Goal: Task Accomplishment & Management: Manage account settings

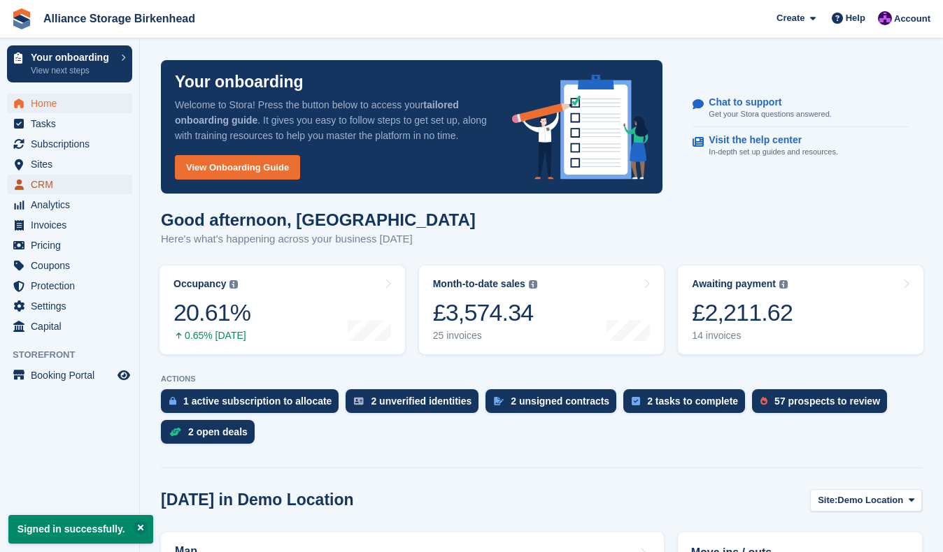
click at [86, 190] on span "CRM" at bounding box center [73, 185] width 84 height 20
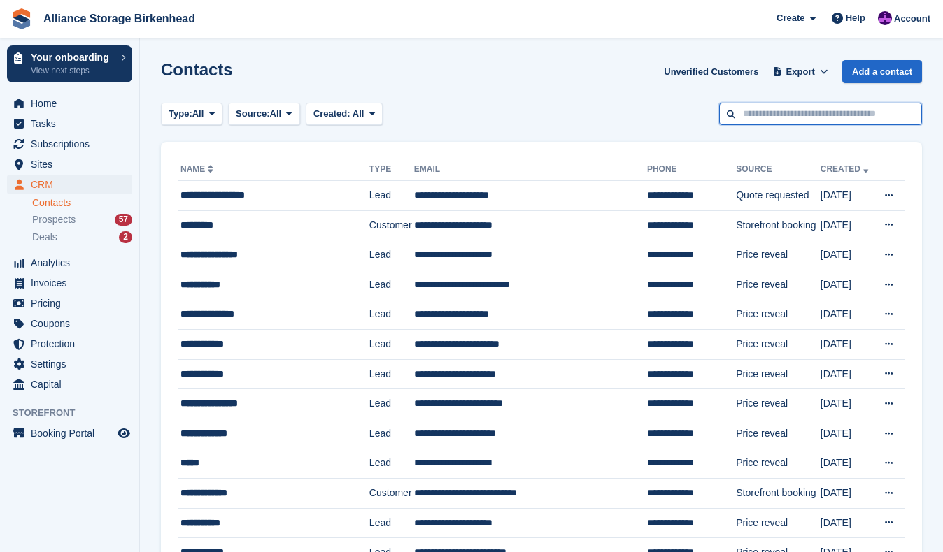
click at [807, 123] on input "text" at bounding box center [820, 114] width 203 height 23
type input "******"
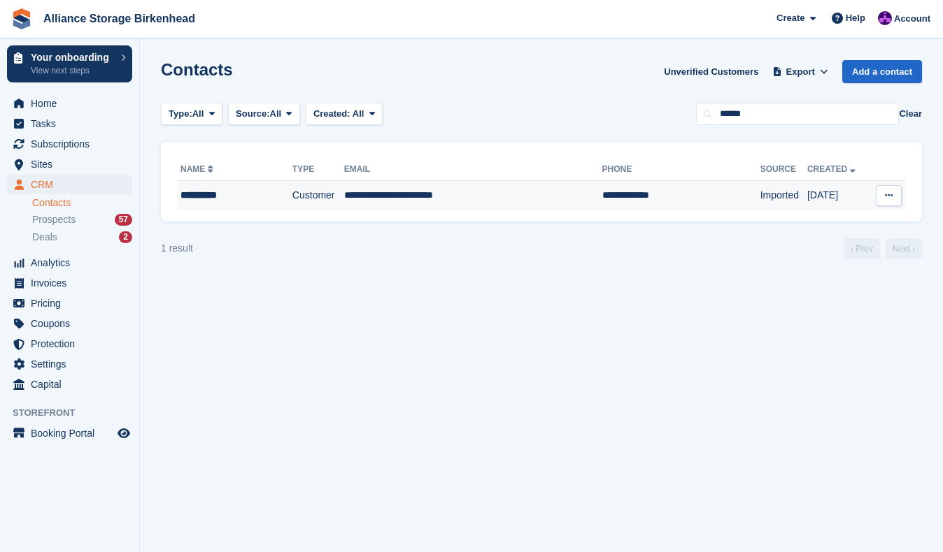
click at [483, 187] on td "**********" at bounding box center [473, 195] width 258 height 29
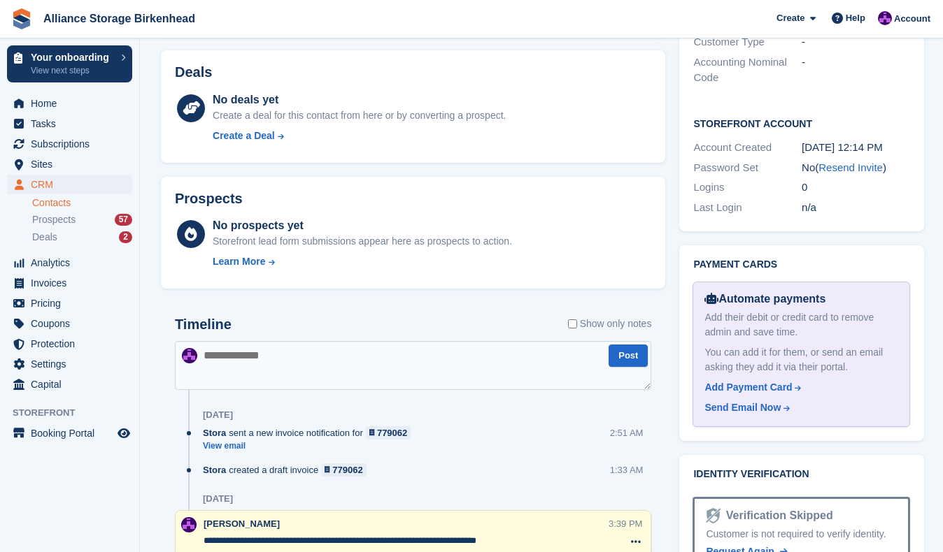
scroll to position [408, 0]
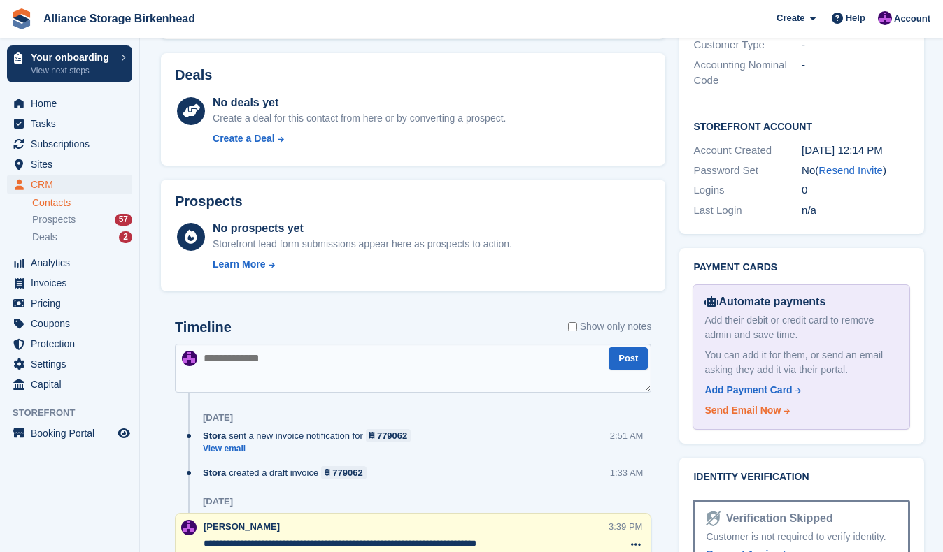
click at [765, 415] on div "Send Email Now" at bounding box center [742, 410] width 76 height 15
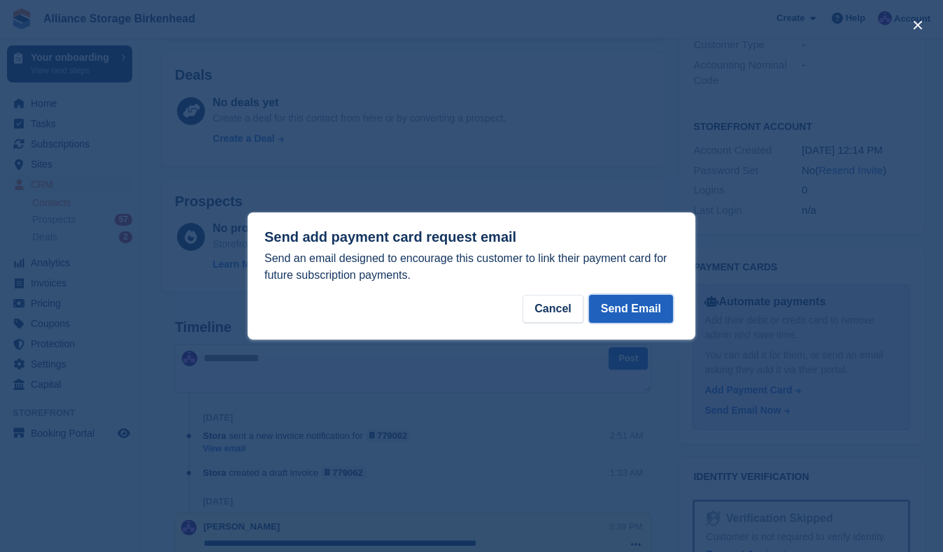
click at [649, 301] on button "Send Email" at bounding box center [631, 309] width 84 height 28
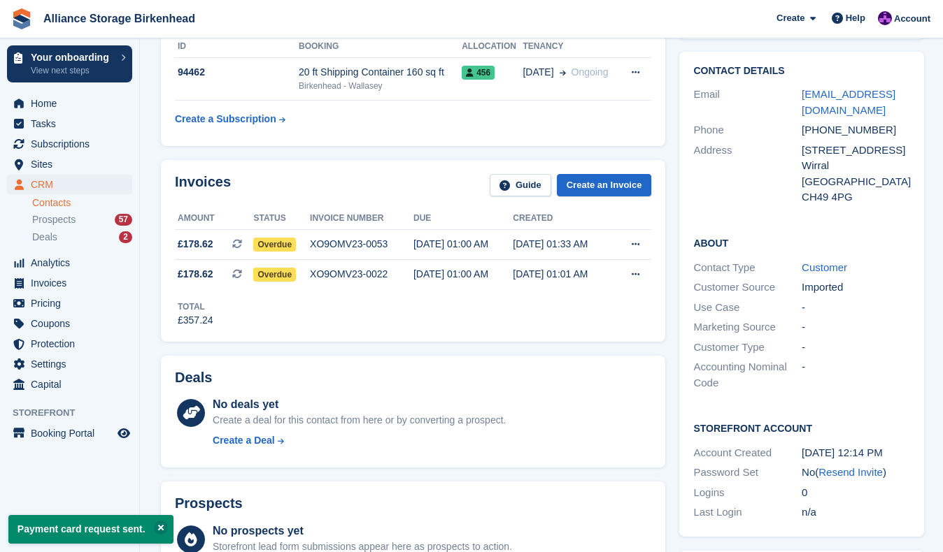
scroll to position [0, 0]
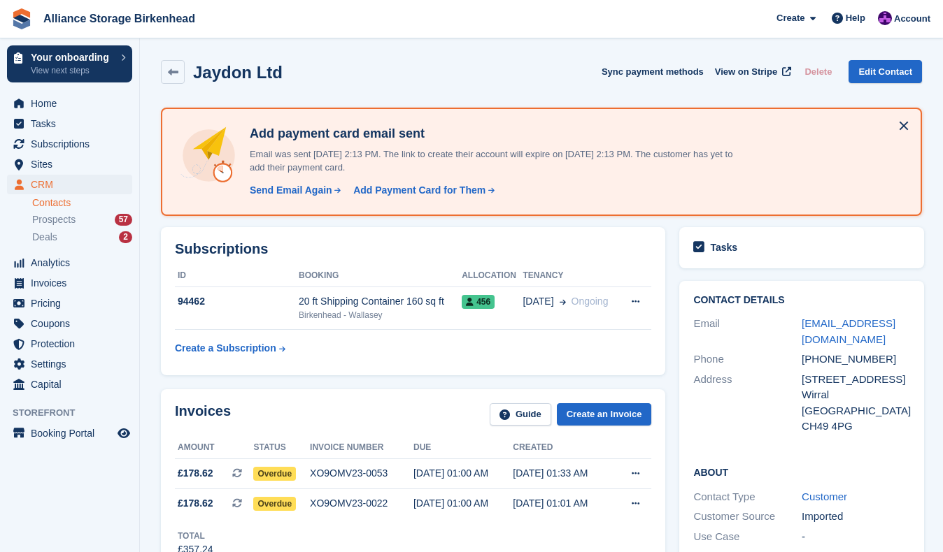
click at [672, 258] on div "Tasks Loading…" at bounding box center [801, 251] width 258 height 62
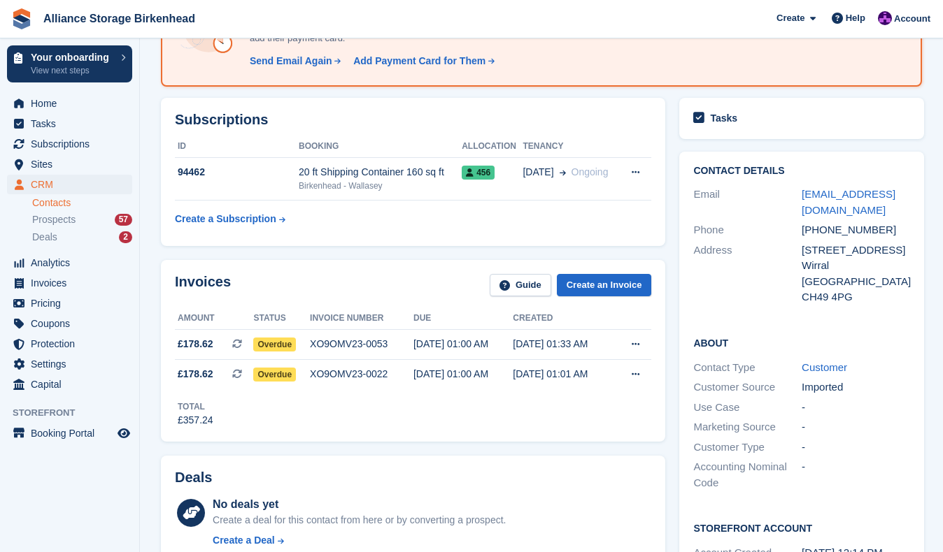
scroll to position [138, 0]
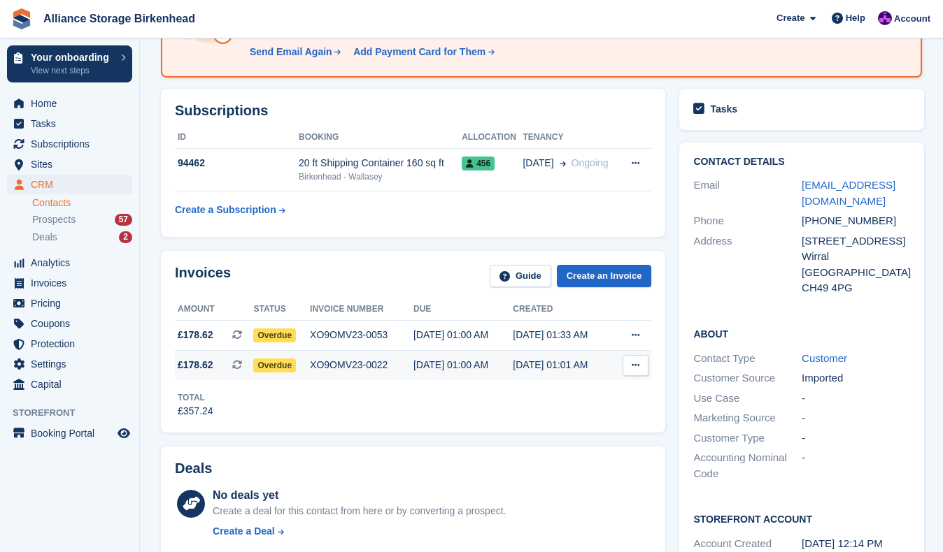
click at [485, 359] on div "02 Aug, 01:00 AM" at bounding box center [462, 365] width 99 height 15
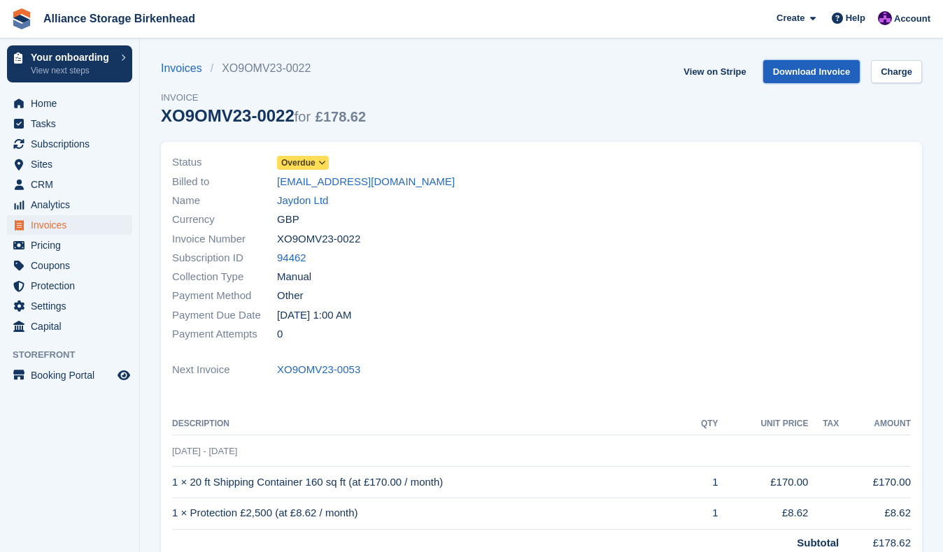
click at [800, 76] on link "Download Invoice" at bounding box center [811, 71] width 97 height 23
click at [643, 115] on div "Invoices XO9OMV23-0022 Invoice XO9OMV23-0022 for £178.62 View on Stripe Downloa…" at bounding box center [541, 101] width 761 height 82
click at [55, 230] on span "Invoices" at bounding box center [73, 225] width 84 height 20
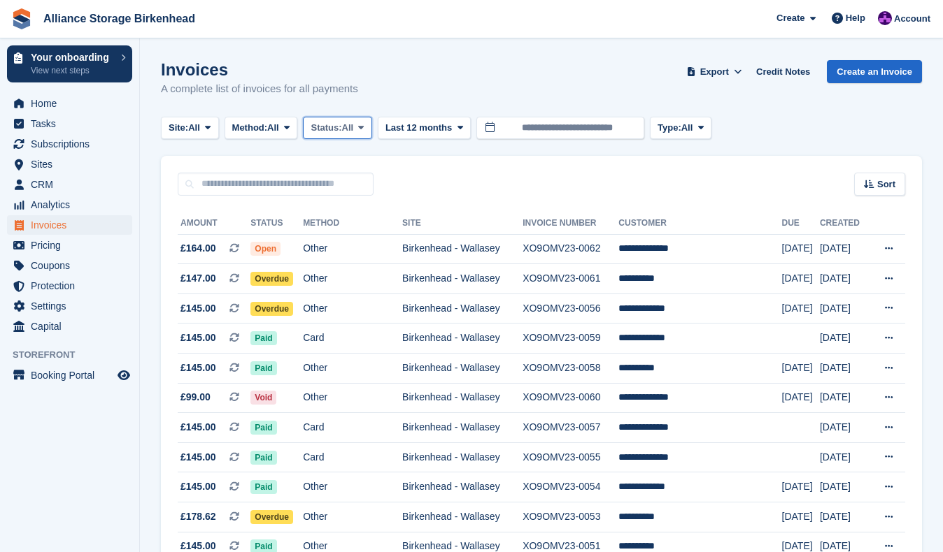
click at [324, 131] on span "Status:" at bounding box center [325, 128] width 31 height 14
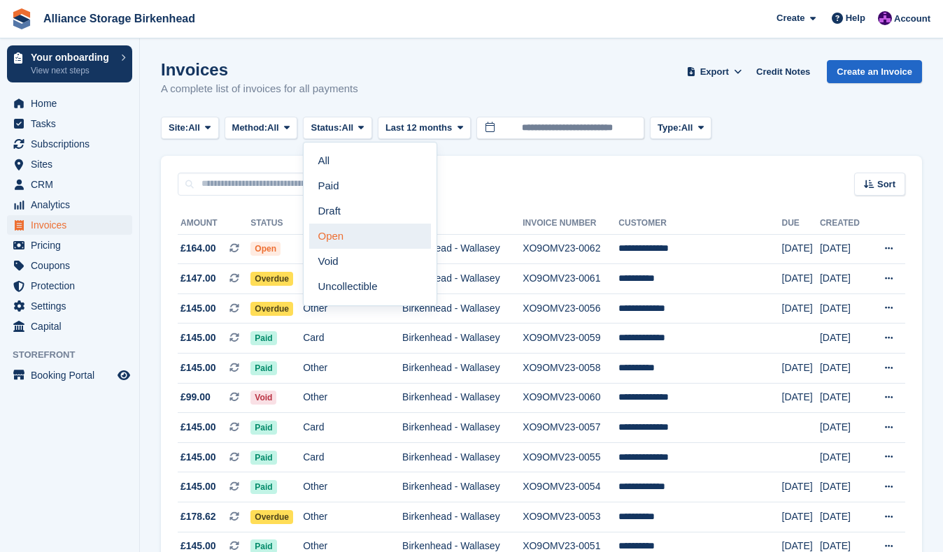
click at [348, 236] on link "Open" at bounding box center [370, 236] width 122 height 25
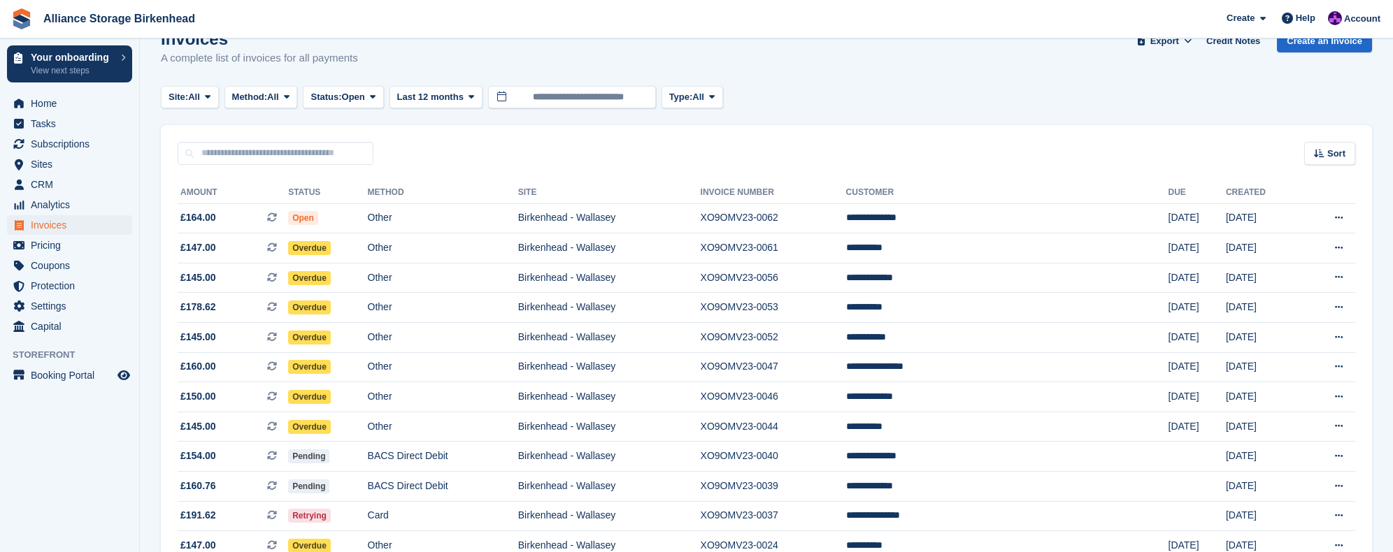
scroll to position [29, 0]
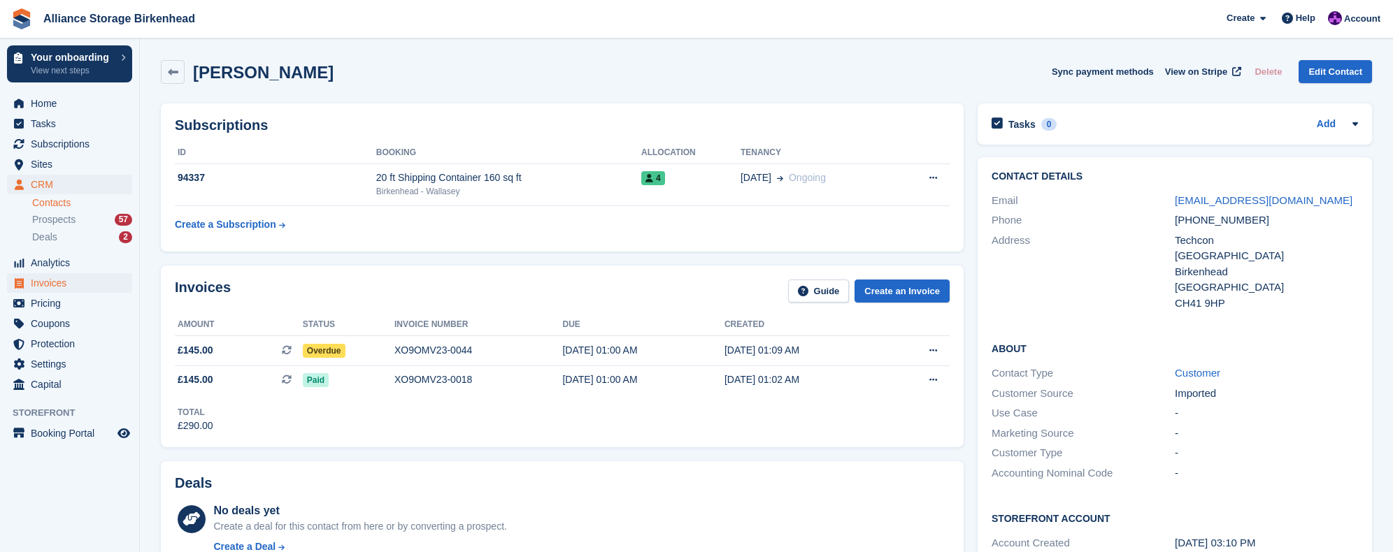
click at [64, 292] on ul "Invoices" at bounding box center [69, 283] width 139 height 20
click at [65, 286] on span "Invoices" at bounding box center [73, 283] width 84 height 20
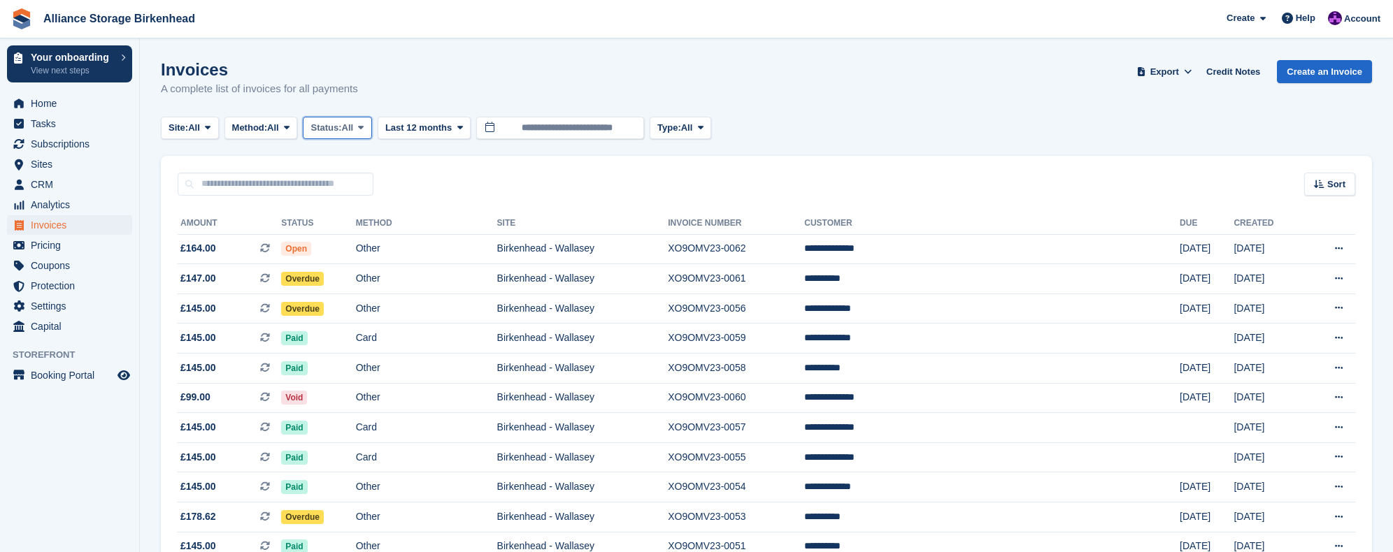
click at [327, 132] on span "Status:" at bounding box center [325, 128] width 31 height 14
click at [350, 237] on link "Open" at bounding box center [370, 236] width 122 height 25
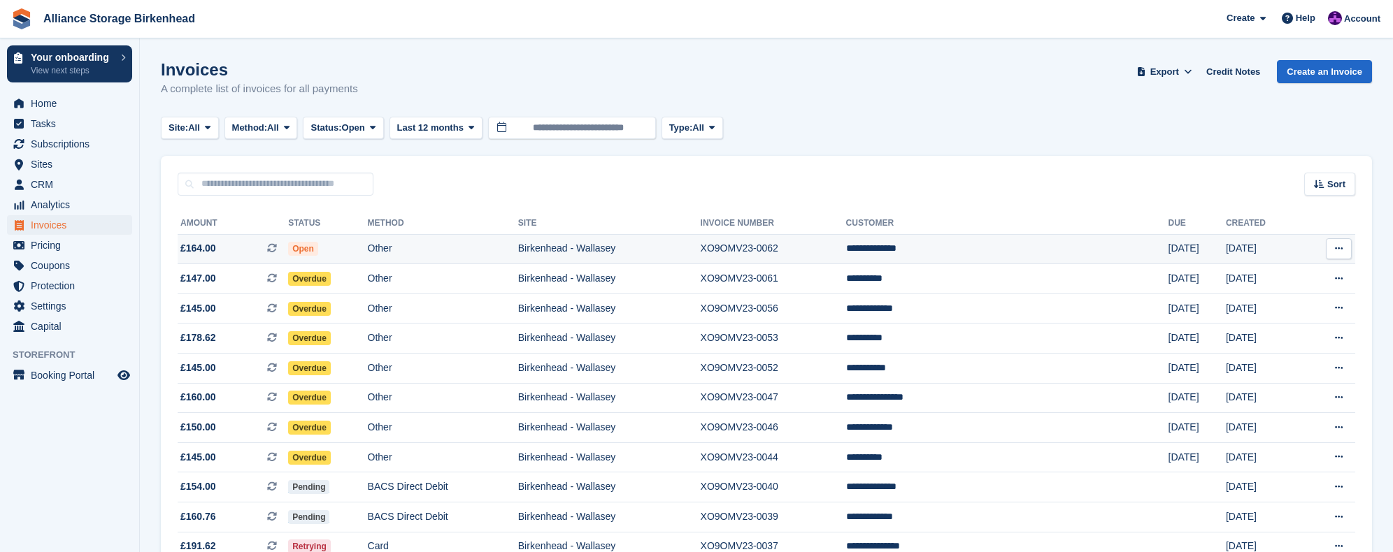
click at [1036, 259] on td "**********" at bounding box center [1007, 249] width 322 height 30
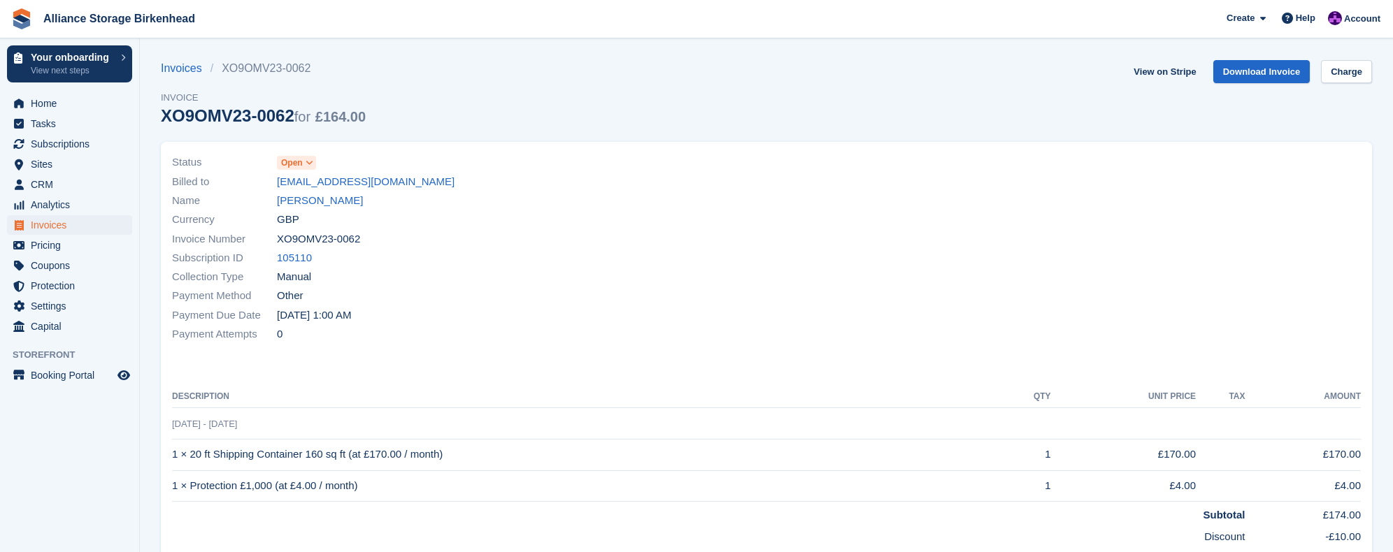
click at [304, 163] on span at bounding box center [309, 162] width 11 height 11
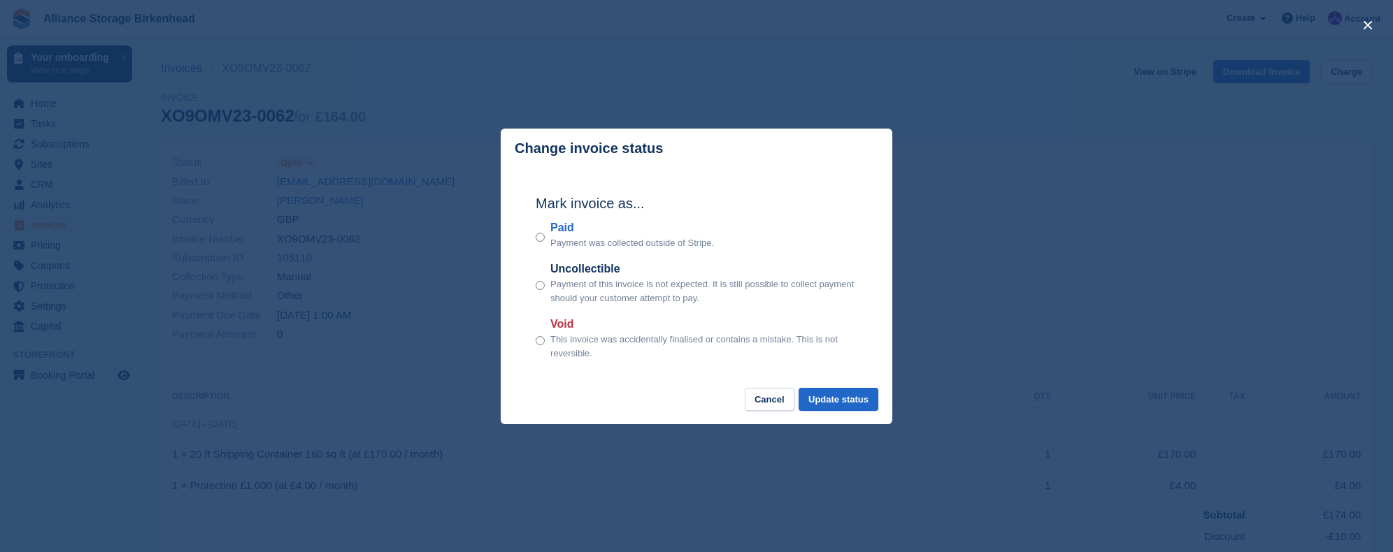
click at [535, 239] on div "Mark invoice as... Paid Payment was collected outside of Stripe. Uncollectible …" at bounding box center [697, 279] width 350 height 220
click at [817, 403] on button "Update status" at bounding box center [839, 399] width 80 height 23
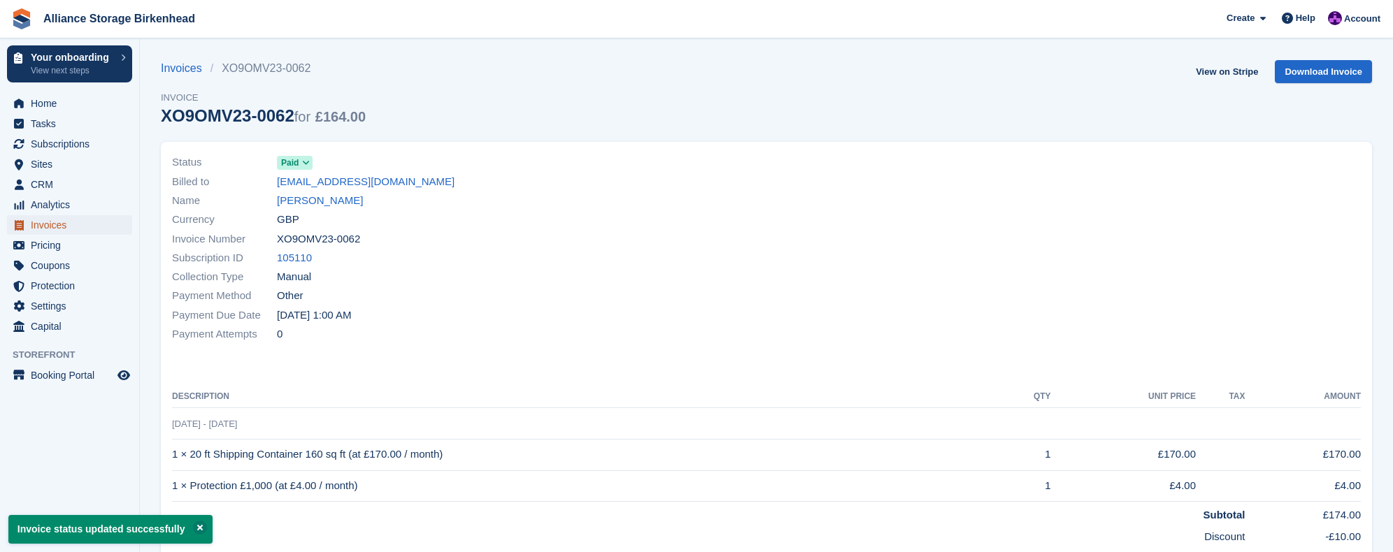
click at [56, 229] on span "Invoices" at bounding box center [73, 225] width 84 height 20
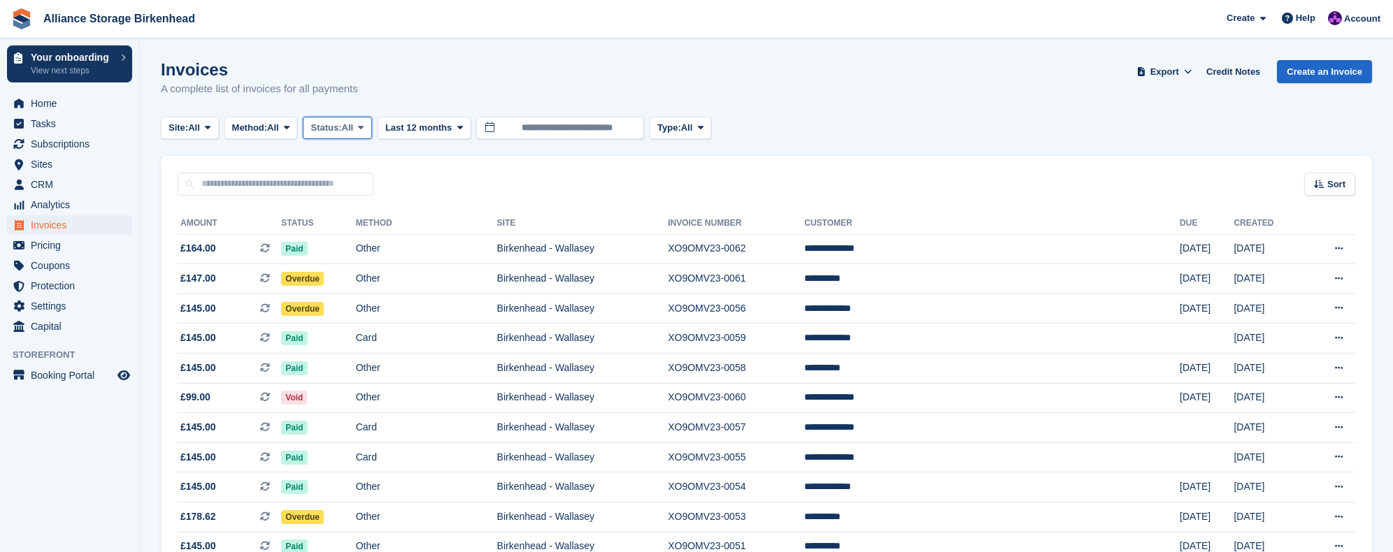
click at [351, 132] on span "All" at bounding box center [348, 128] width 12 height 14
click at [354, 239] on link "Open" at bounding box center [370, 236] width 122 height 25
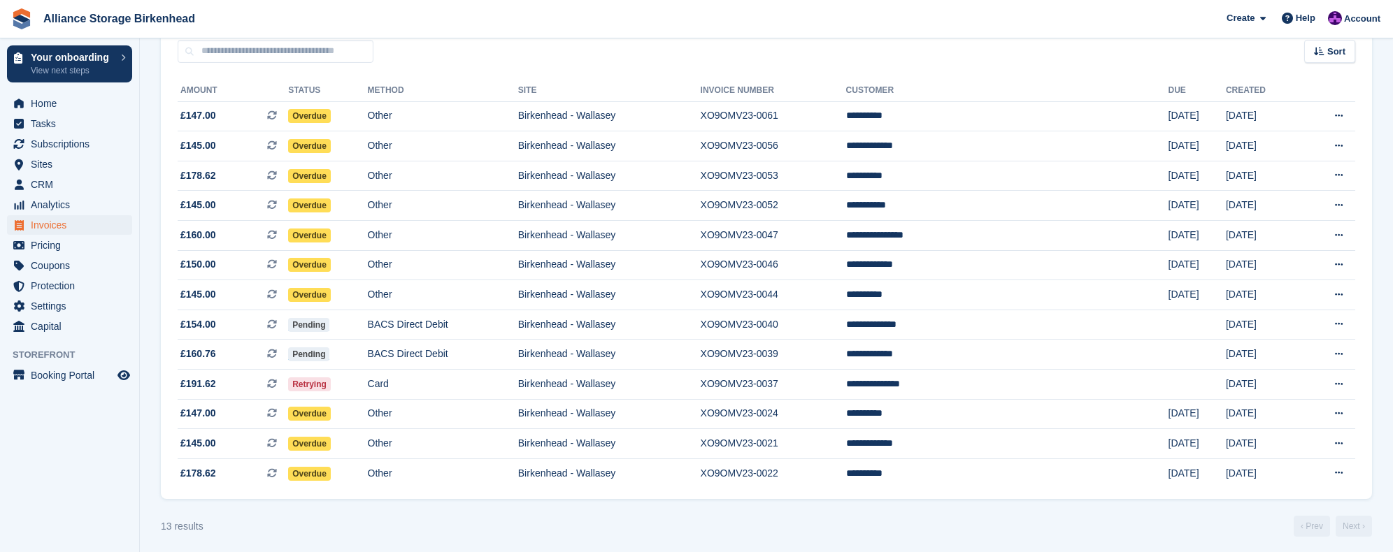
scroll to position [135, 0]
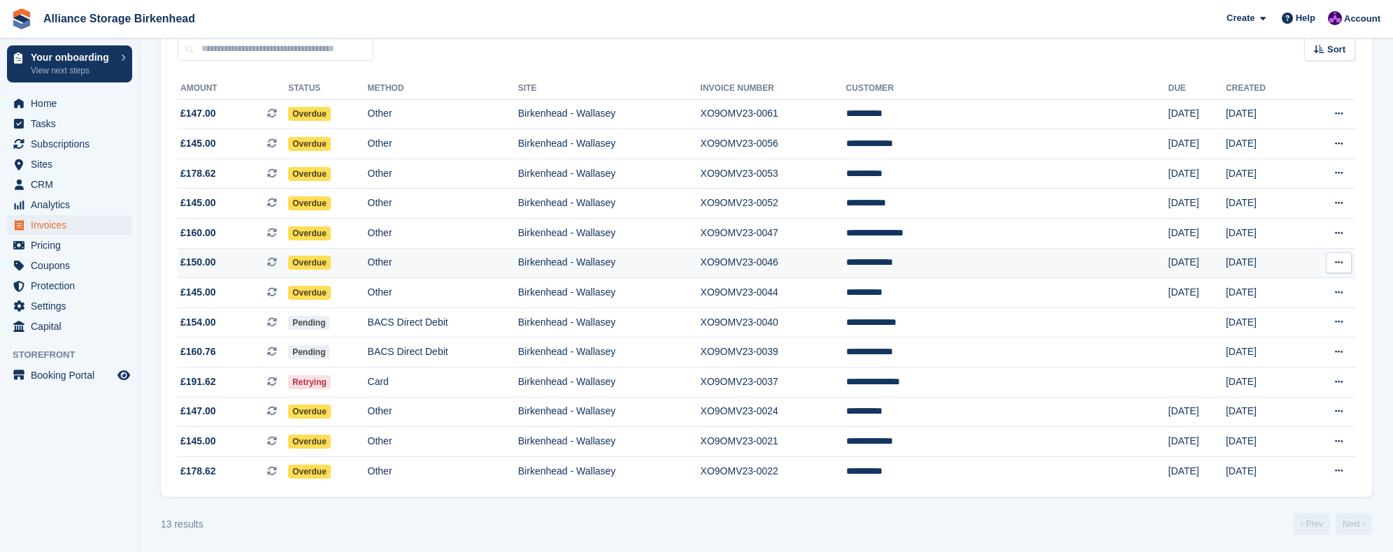
click at [846, 268] on td "XO9OMV23-0046" at bounding box center [773, 263] width 145 height 30
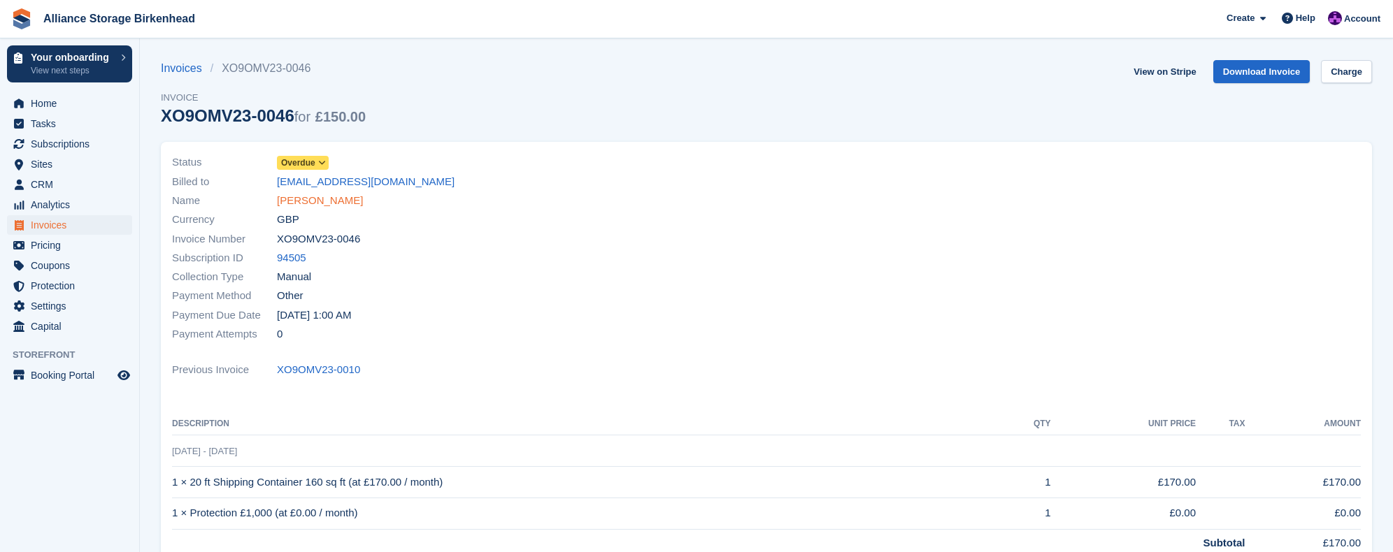
click at [303, 206] on link "[PERSON_NAME]" at bounding box center [320, 201] width 86 height 16
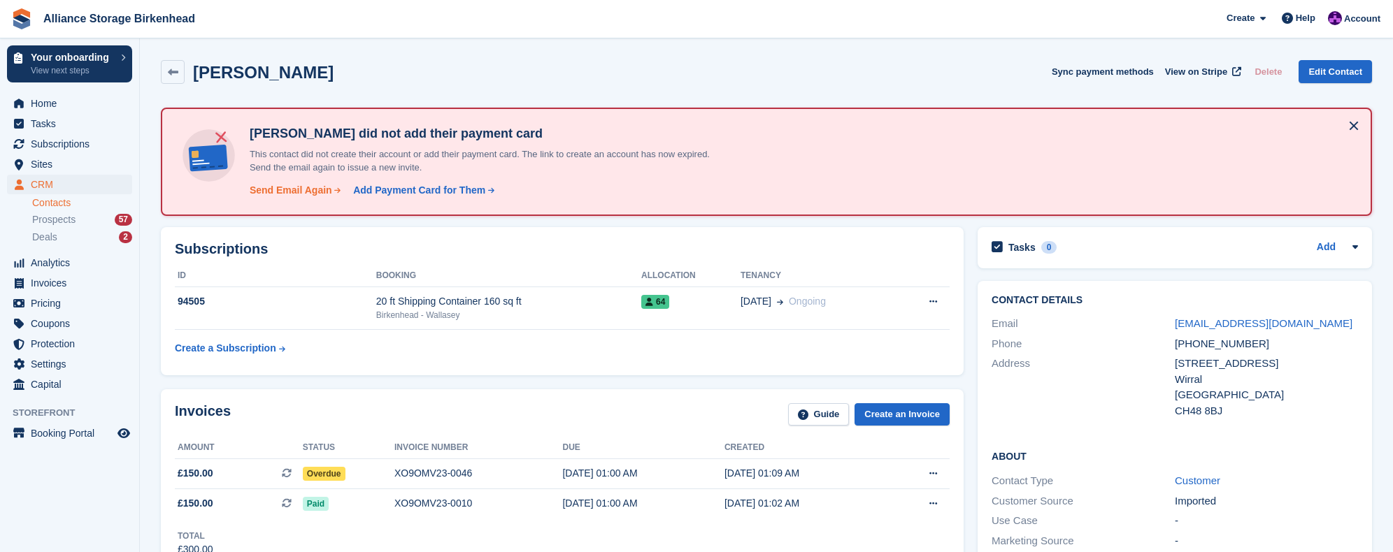
click at [296, 192] on div "Send Email Again" at bounding box center [291, 190] width 83 height 15
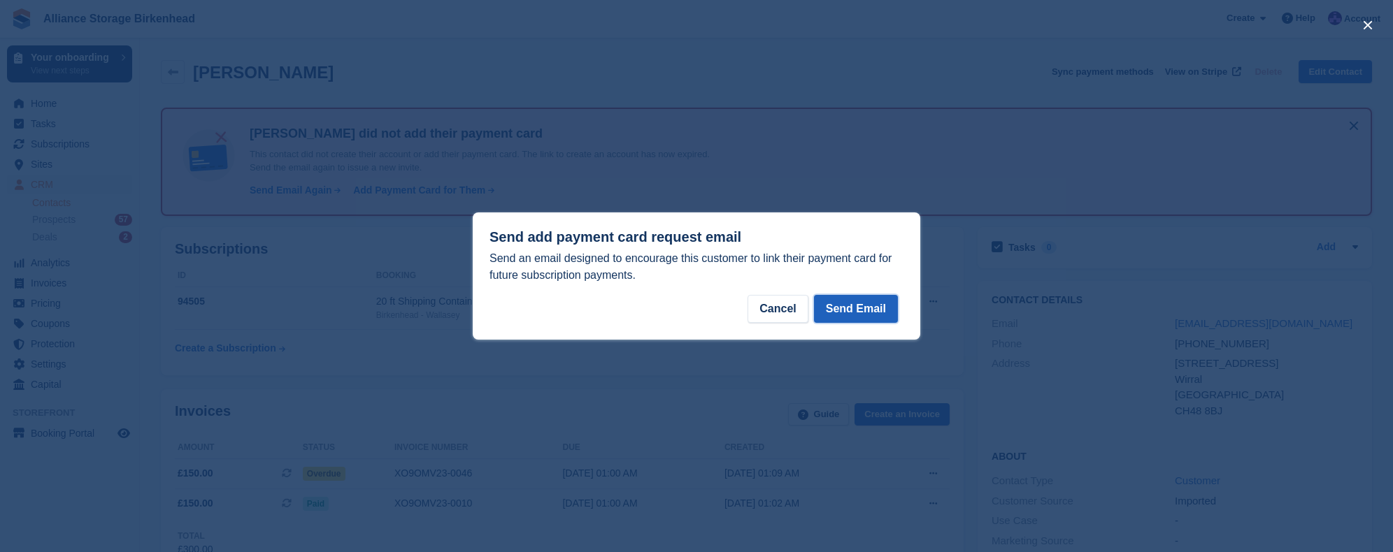
click at [849, 313] on button "Send Email" at bounding box center [856, 309] width 84 height 28
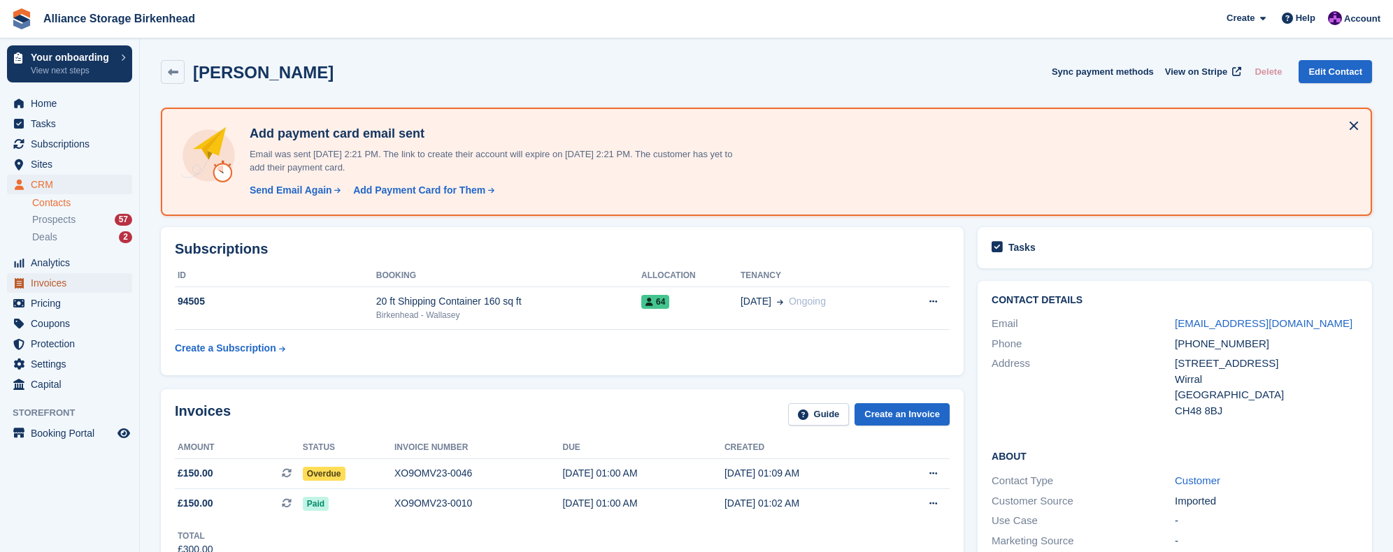
click at [60, 286] on span "Invoices" at bounding box center [73, 283] width 84 height 20
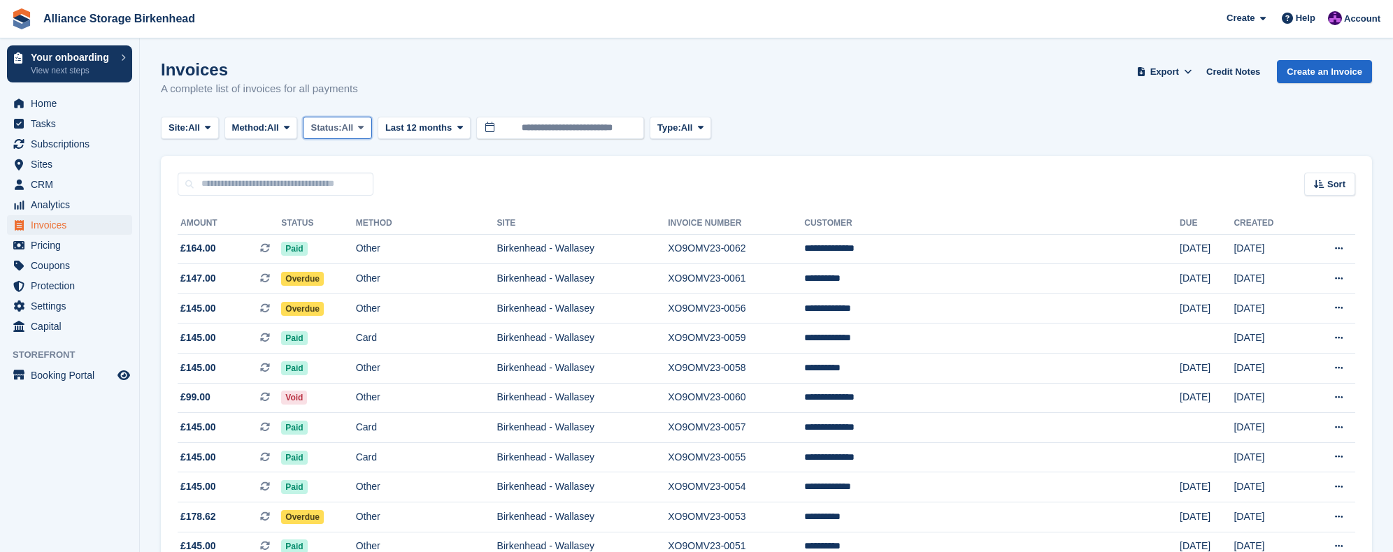
click at [328, 124] on span "Status:" at bounding box center [325, 128] width 31 height 14
click at [361, 236] on link "Open" at bounding box center [370, 236] width 122 height 25
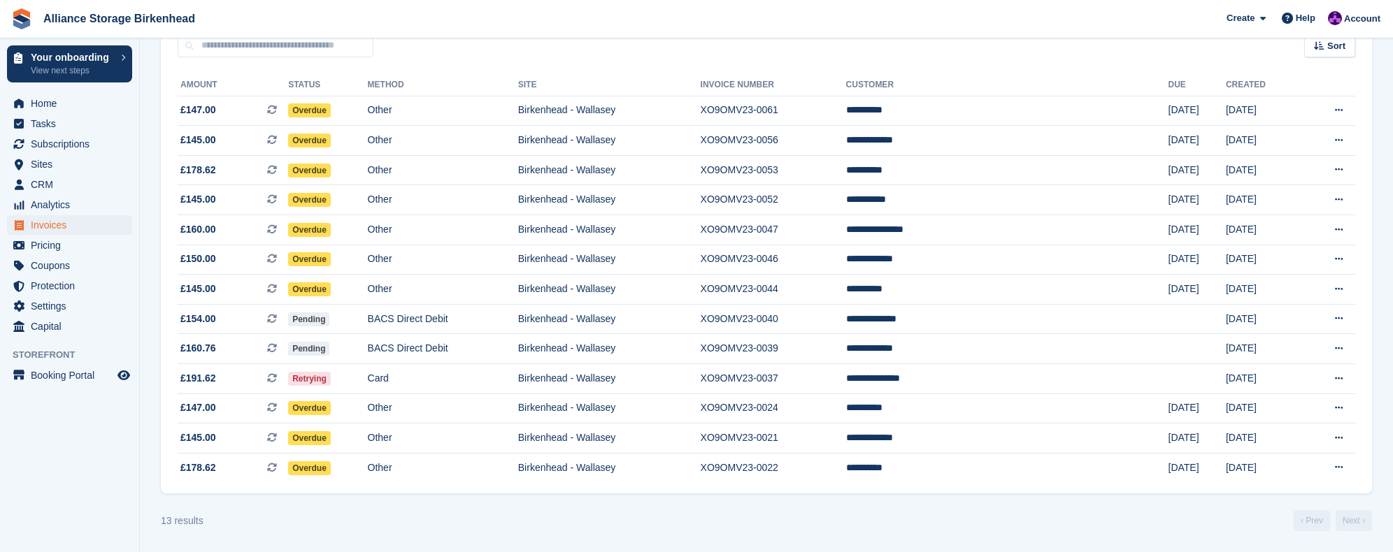
scroll to position [141, 0]
click at [846, 375] on td "XO9OMV23-0037" at bounding box center [773, 379] width 145 height 30
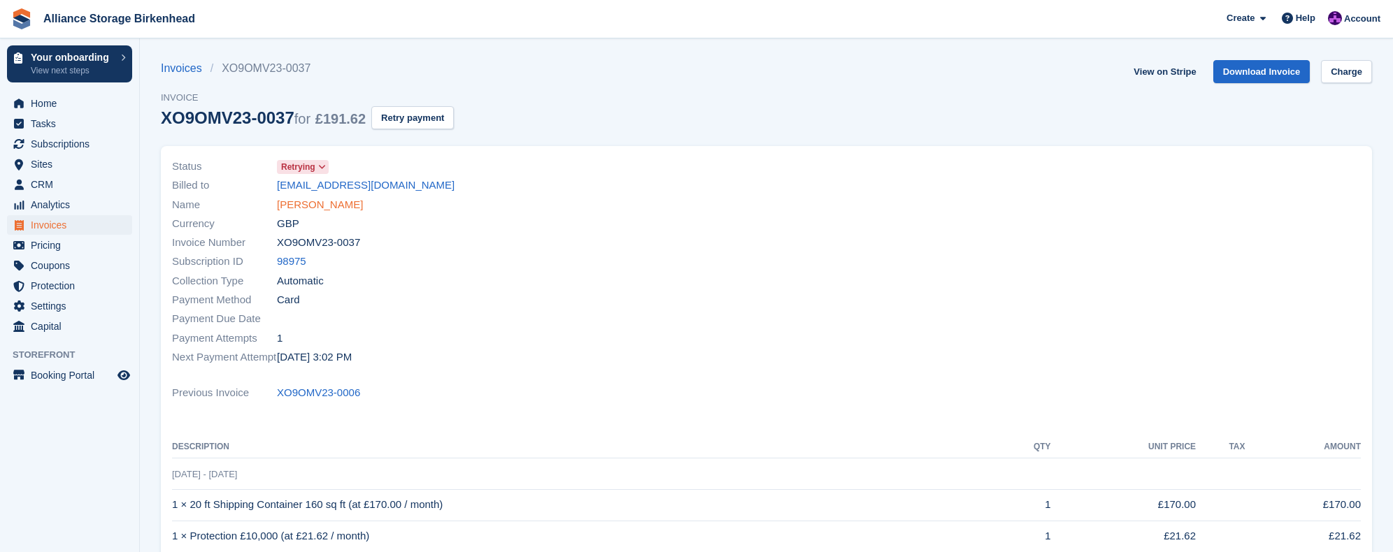
click at [343, 203] on link "Joshua Bordessa" at bounding box center [320, 205] width 86 height 16
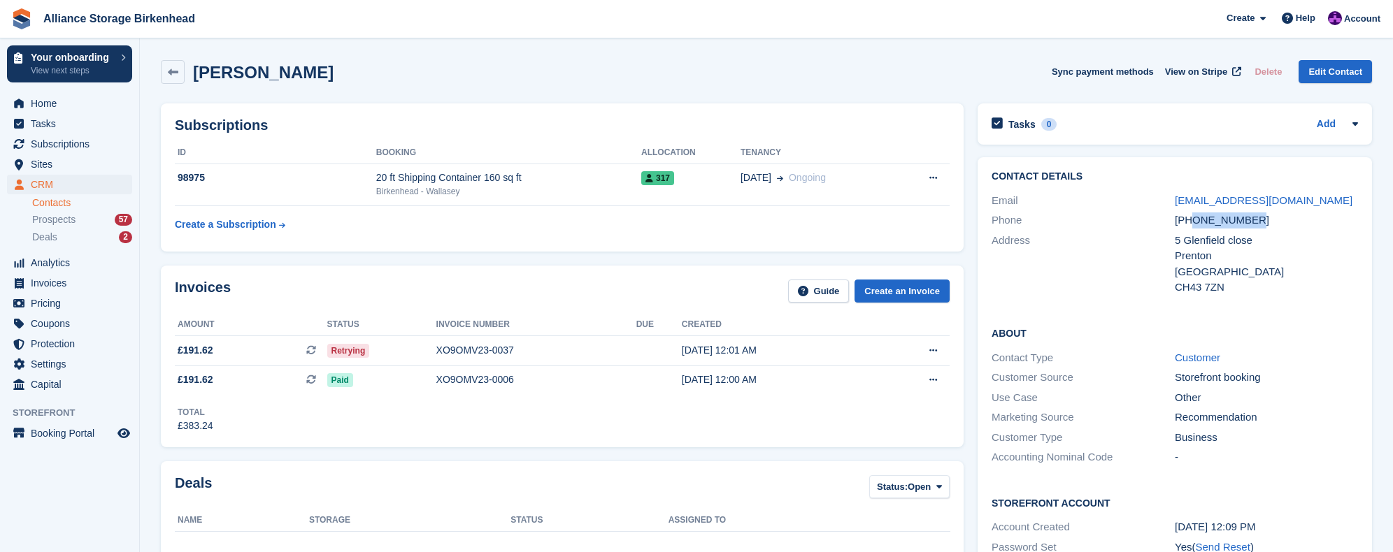
drag, startPoint x: 1250, startPoint y: 222, endPoint x: 1192, endPoint y: 228, distance: 58.4
click at [1192, 228] on div "+447858296043" at bounding box center [1266, 221] width 183 height 16
copy div "7858296043"
click at [58, 277] on span "Invoices" at bounding box center [73, 283] width 84 height 20
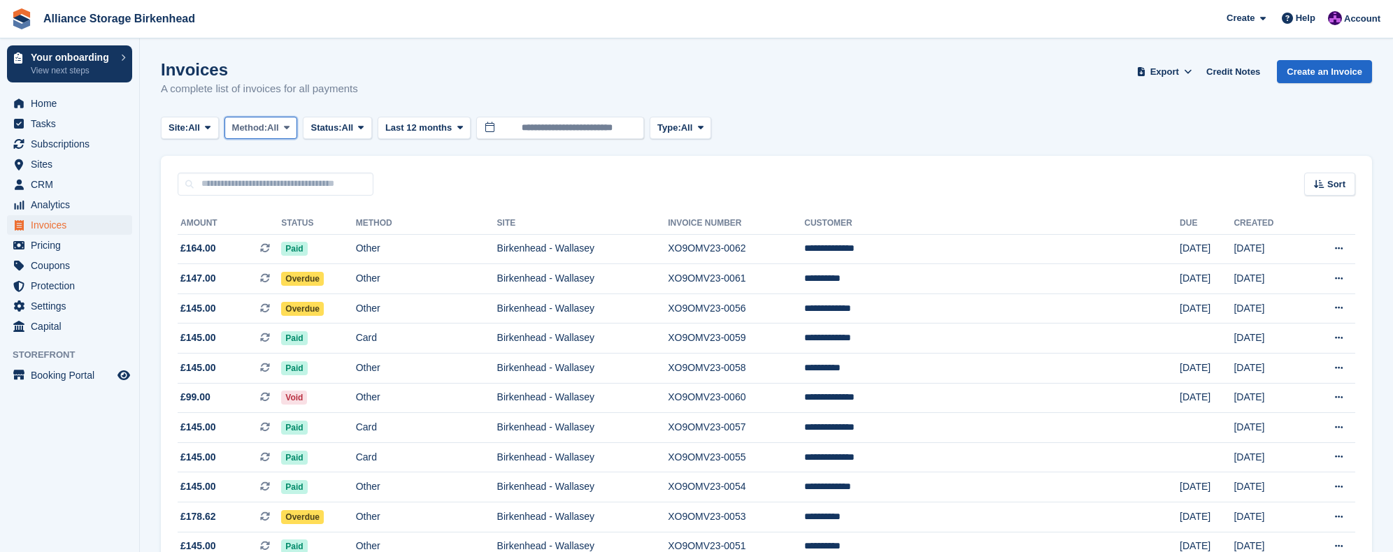
click at [279, 128] on span "All" at bounding box center [273, 128] width 12 height 14
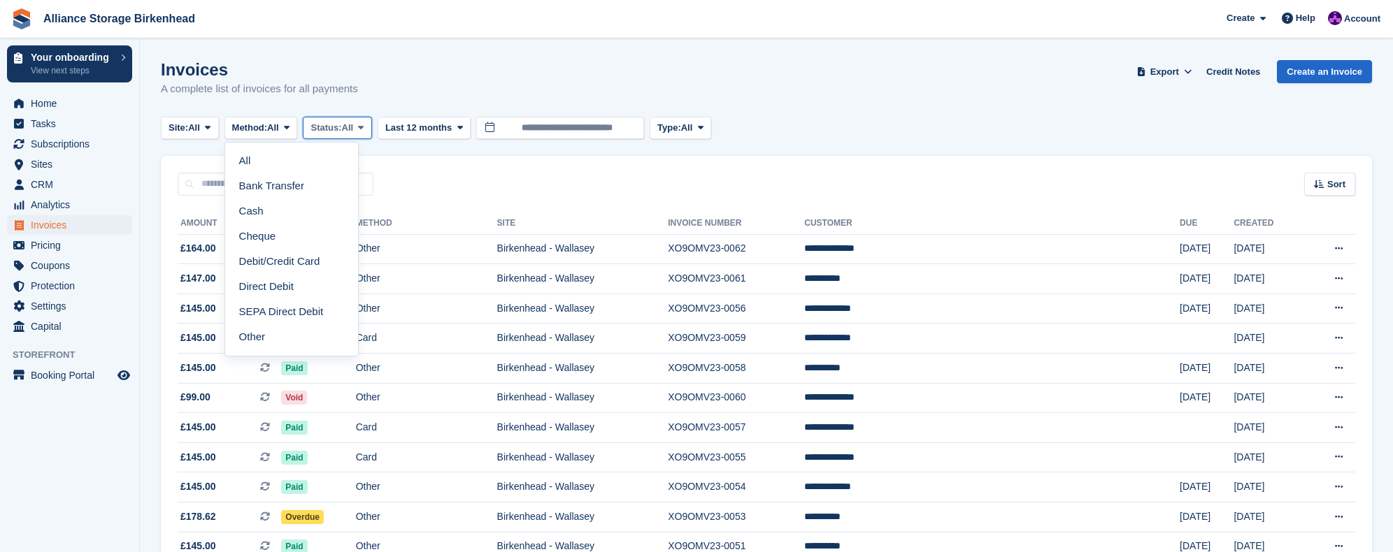
click at [331, 136] on button "Status: All" at bounding box center [337, 128] width 69 height 23
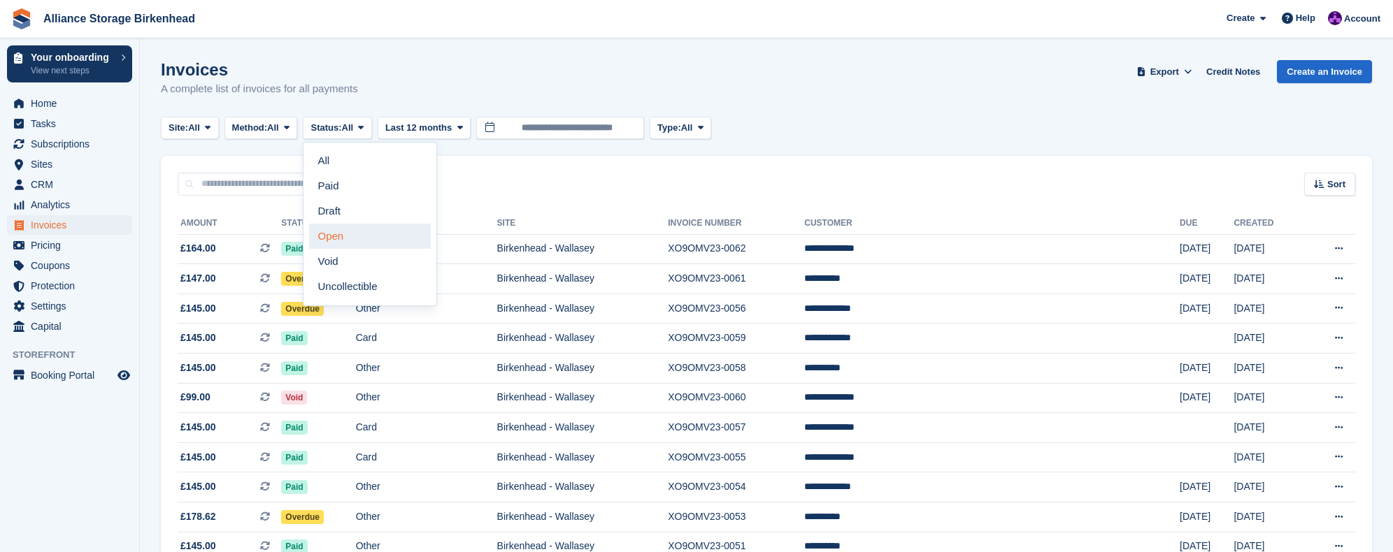
click at [348, 234] on link "Open" at bounding box center [370, 236] width 122 height 25
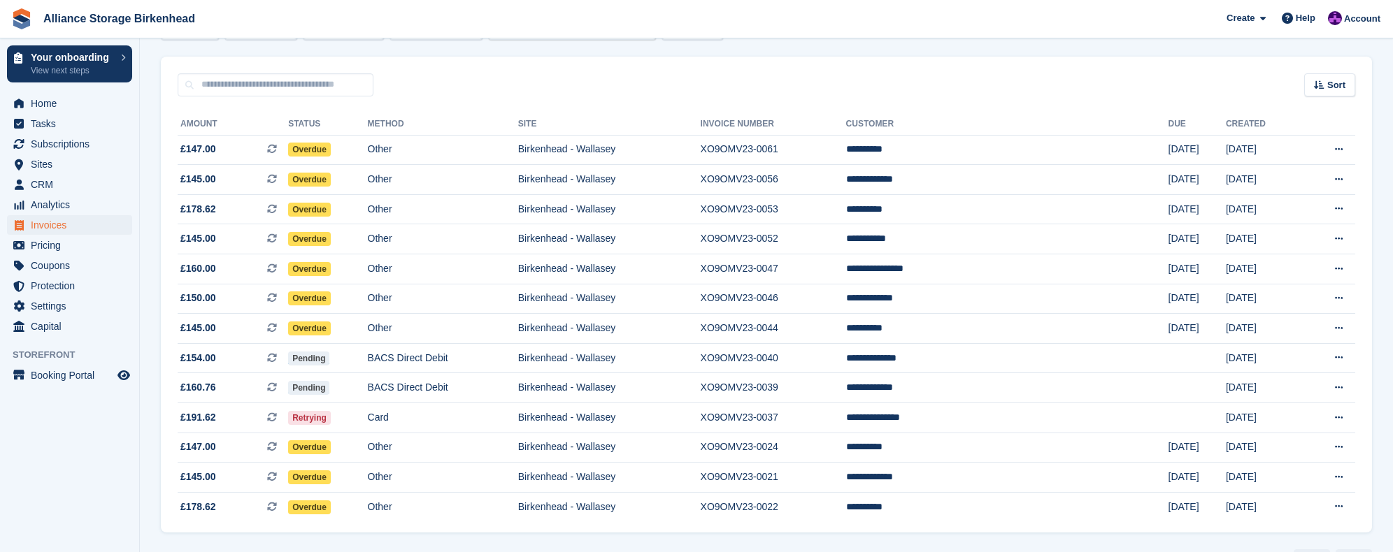
scroll to position [102, 0]
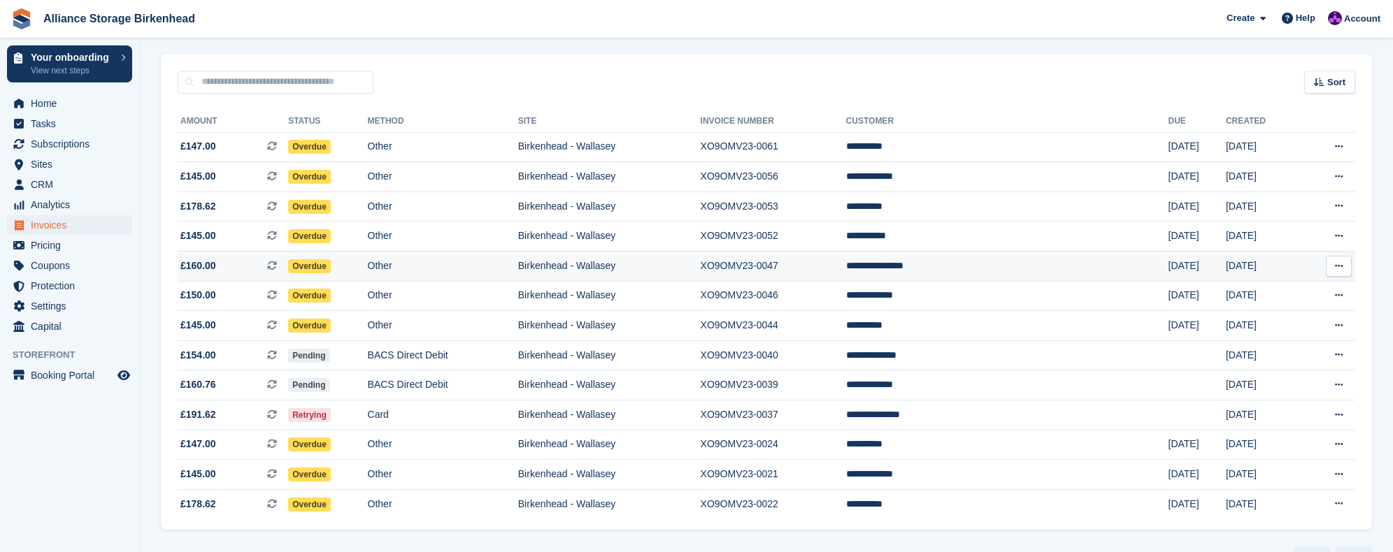
click at [846, 271] on td "XO9OMV23-0047" at bounding box center [773, 267] width 145 height 30
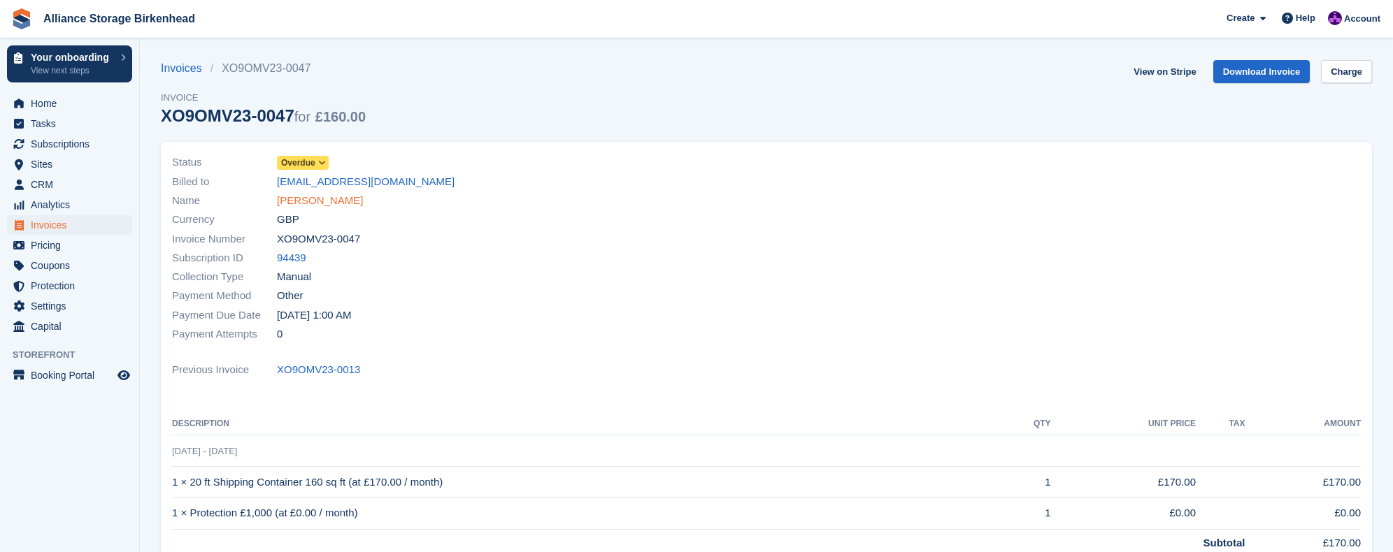
click at [342, 199] on link "[PERSON_NAME]" at bounding box center [320, 201] width 86 height 16
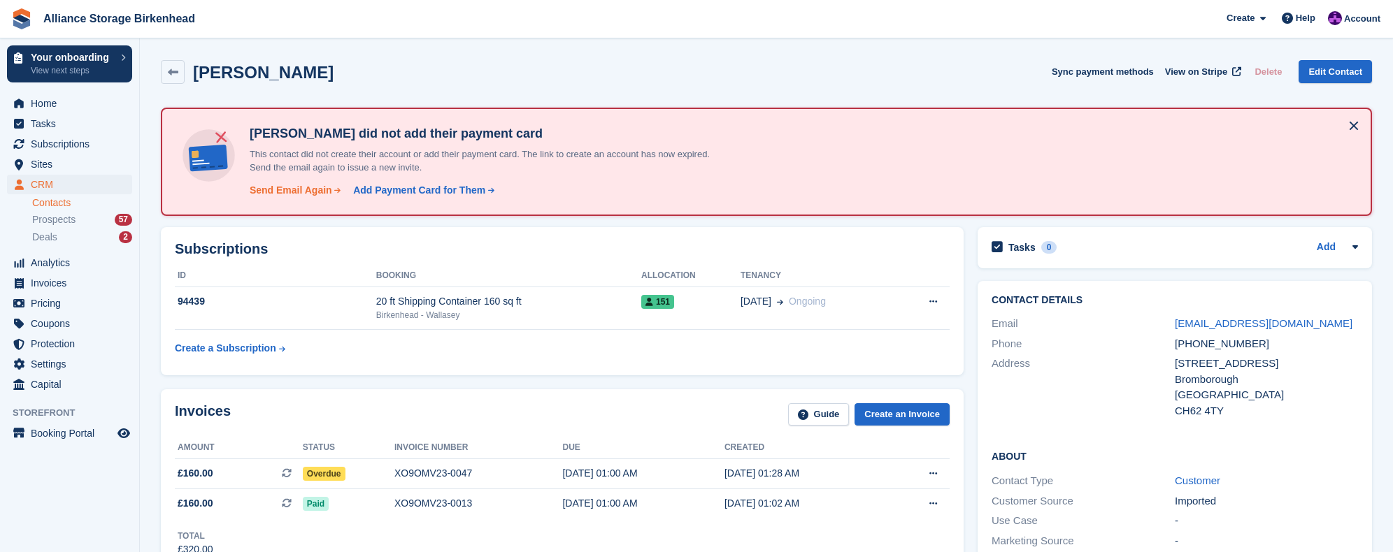
click at [308, 183] on div "Send Email Again" at bounding box center [291, 190] width 83 height 15
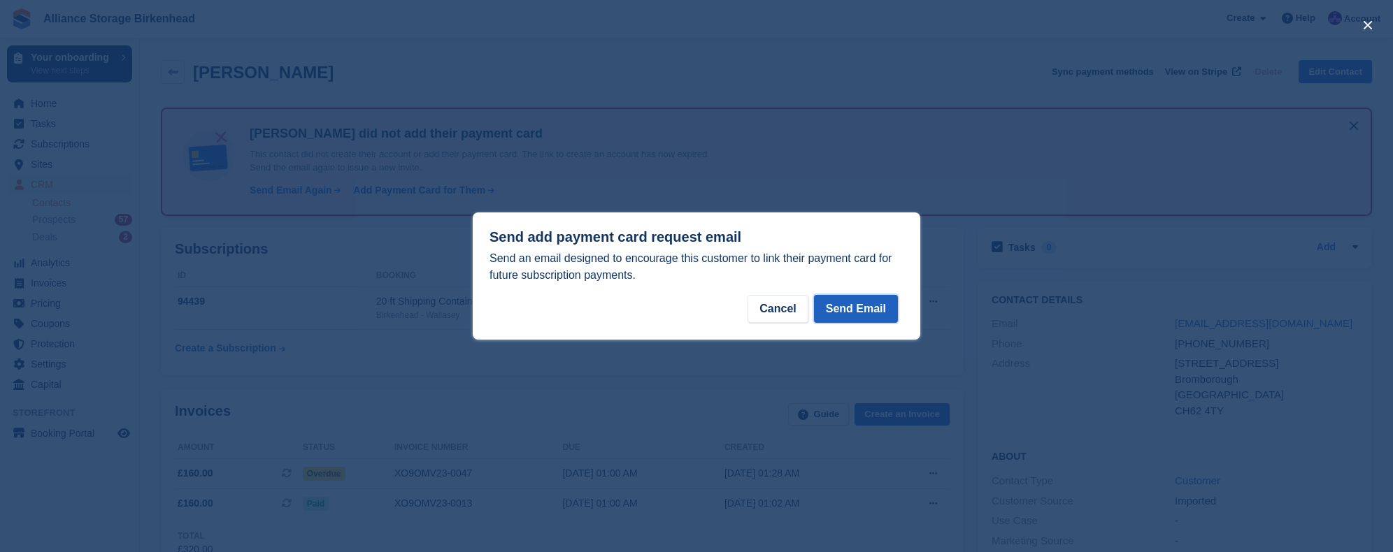
click at [845, 315] on button "Send Email" at bounding box center [856, 309] width 84 height 28
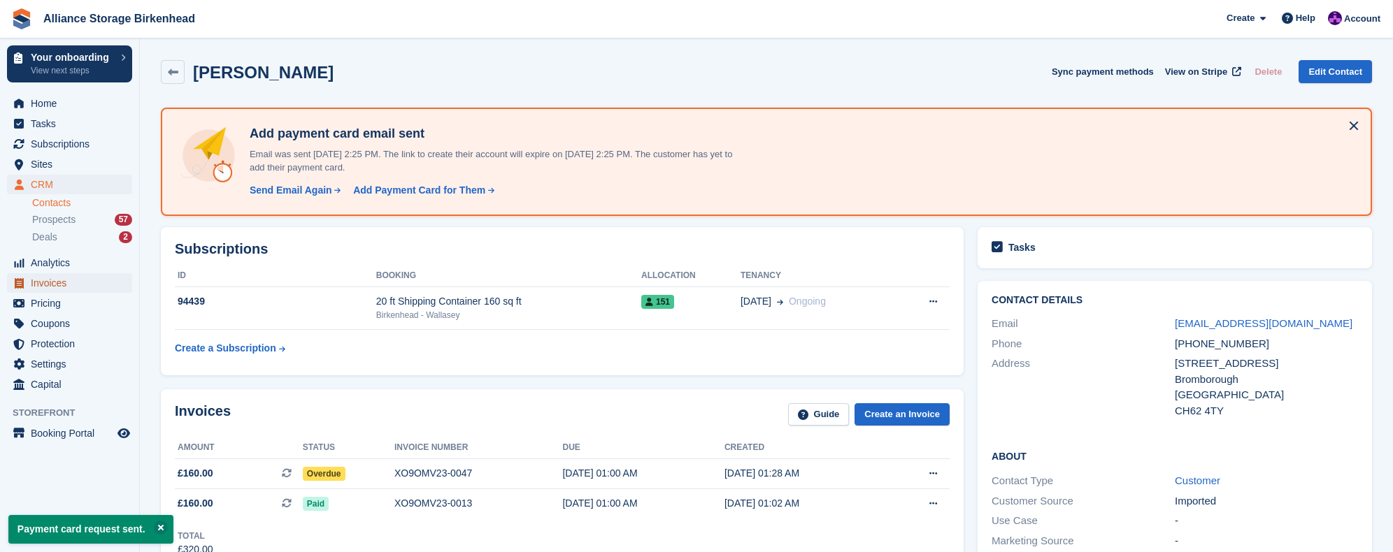
click at [57, 278] on span "Invoices" at bounding box center [73, 283] width 84 height 20
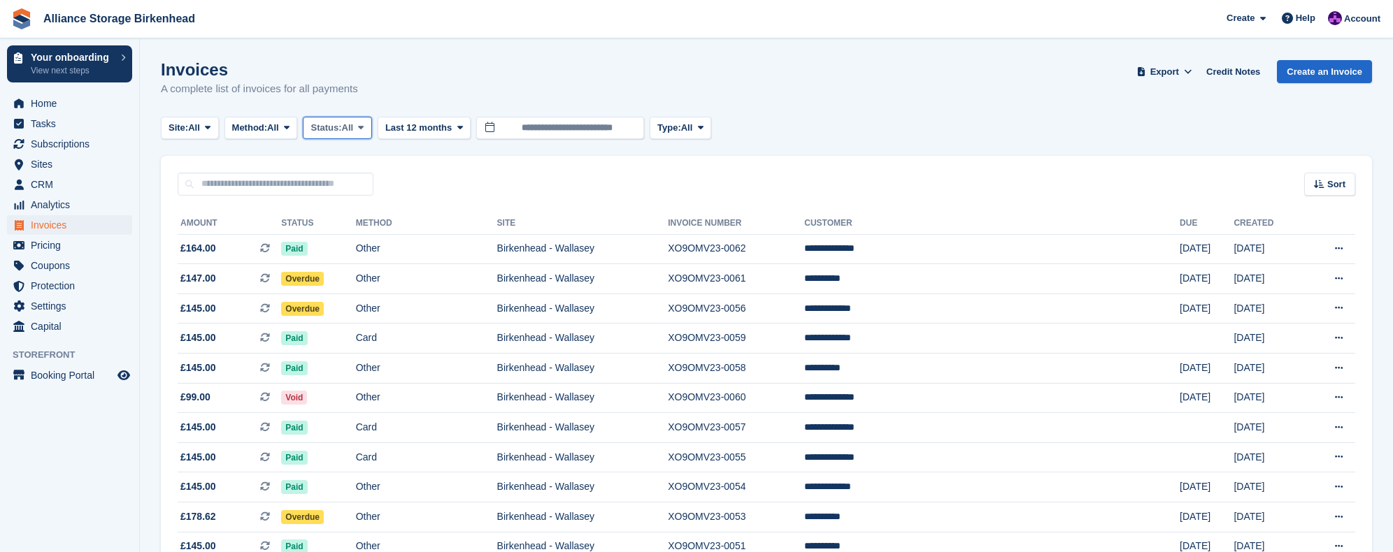
click at [338, 129] on span "Status:" at bounding box center [325, 128] width 31 height 14
click at [352, 238] on link "Open" at bounding box center [370, 236] width 122 height 25
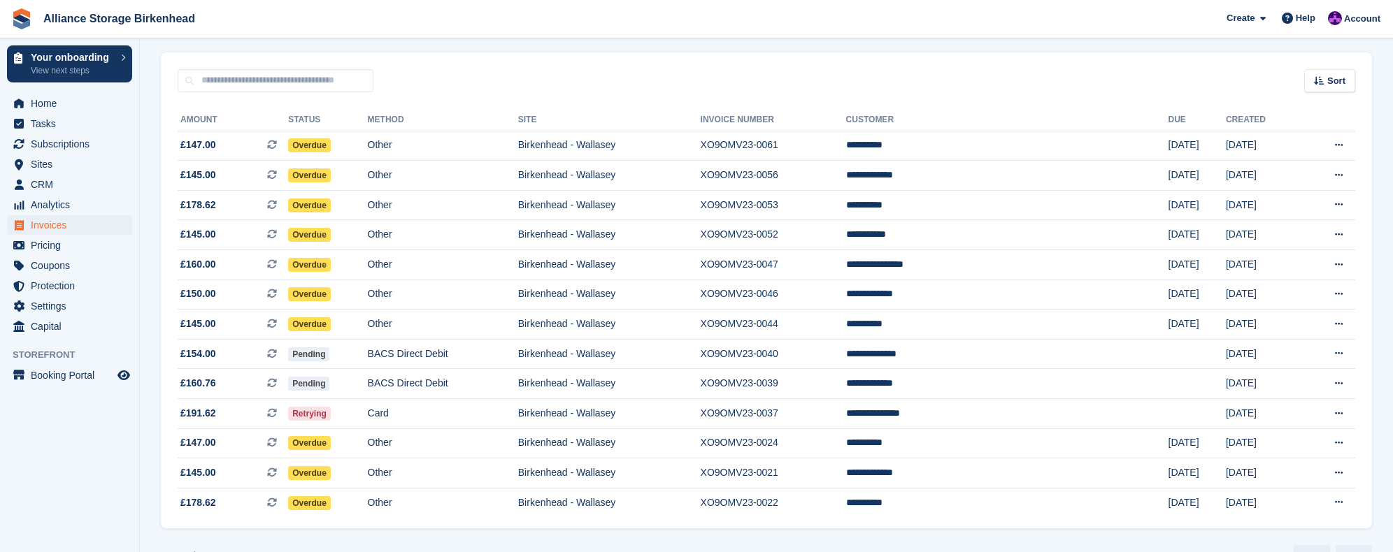
scroll to position [102, 0]
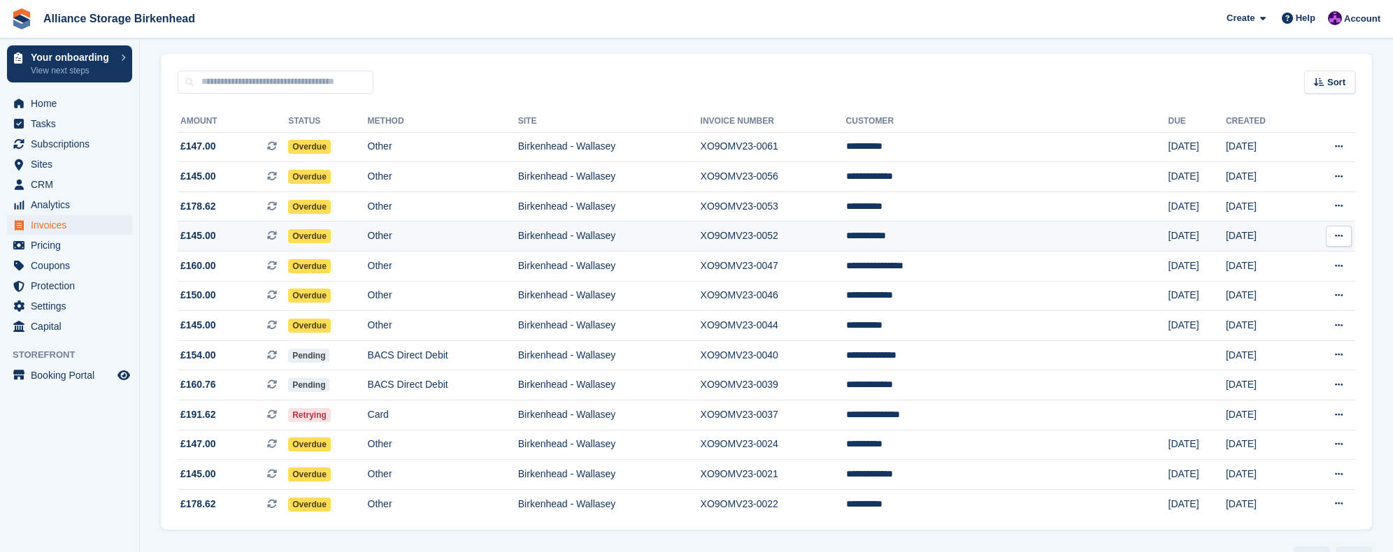
click at [1025, 235] on td "**********" at bounding box center [1007, 237] width 322 height 30
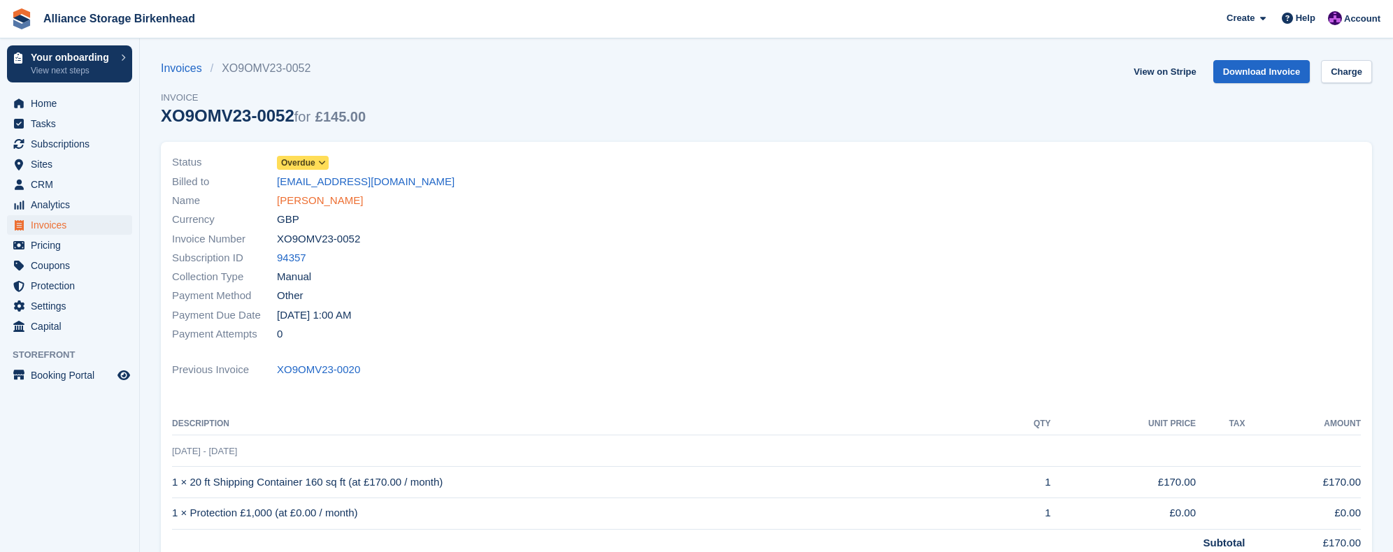
click at [315, 208] on link "[PERSON_NAME]" at bounding box center [320, 201] width 86 height 16
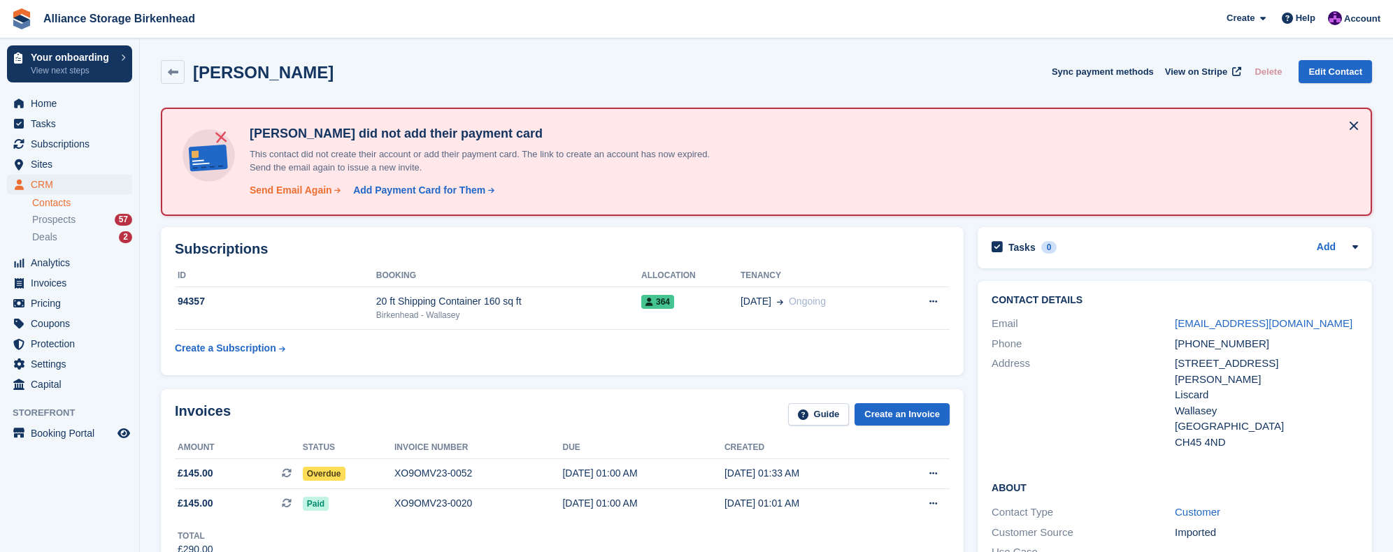
click at [307, 183] on div "Send Email Again" at bounding box center [291, 190] width 83 height 15
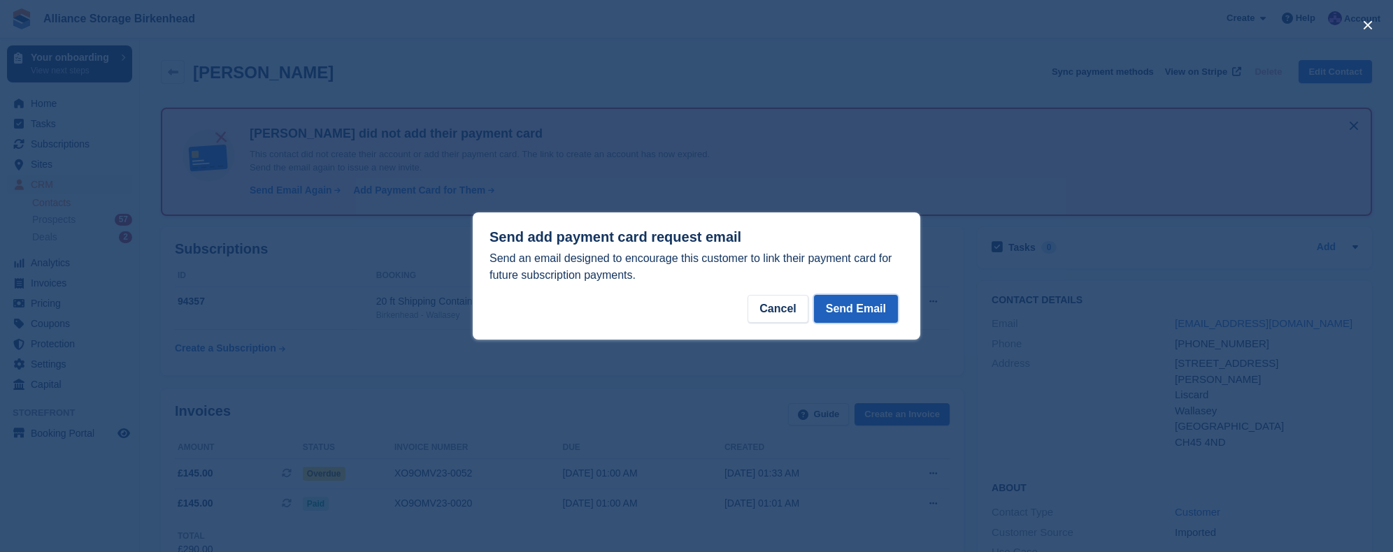
click at [870, 310] on button "Send Email" at bounding box center [856, 309] width 84 height 28
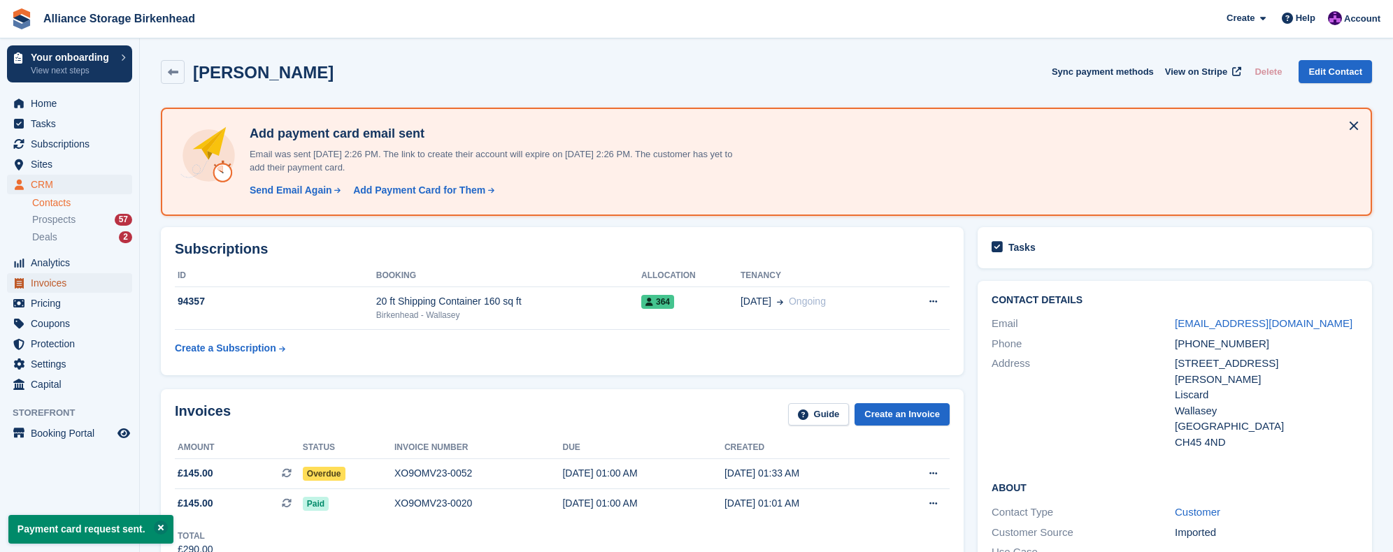
click at [57, 282] on span "Invoices" at bounding box center [73, 283] width 84 height 20
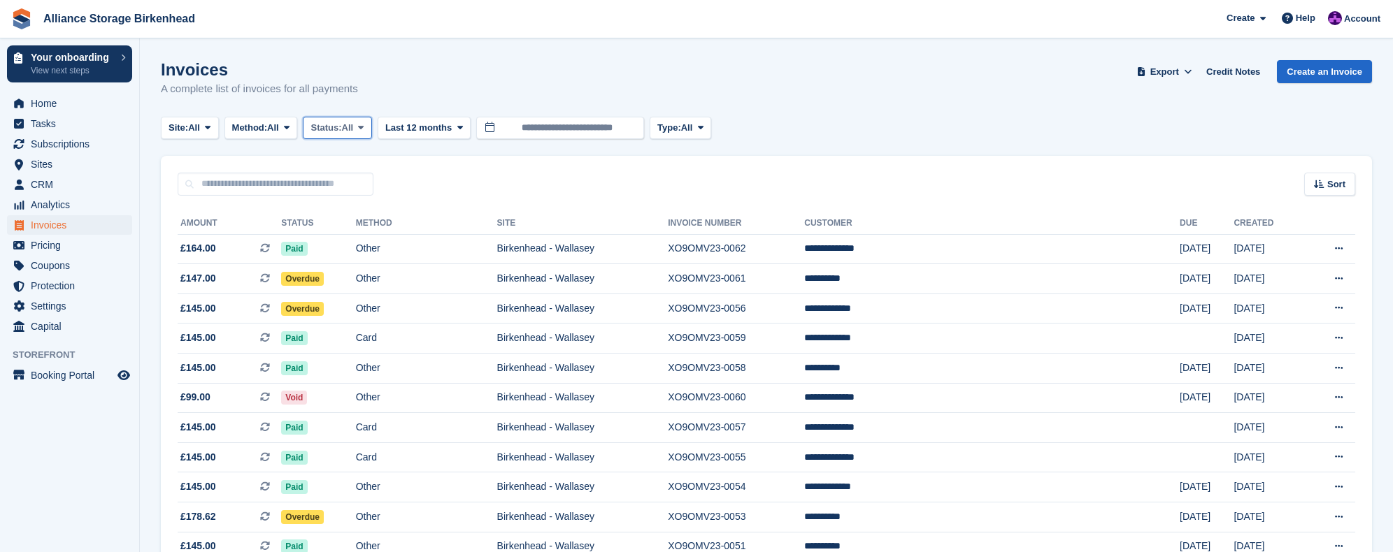
click at [336, 127] on span "Status:" at bounding box center [325, 128] width 31 height 14
click at [359, 243] on link "Open" at bounding box center [370, 236] width 122 height 25
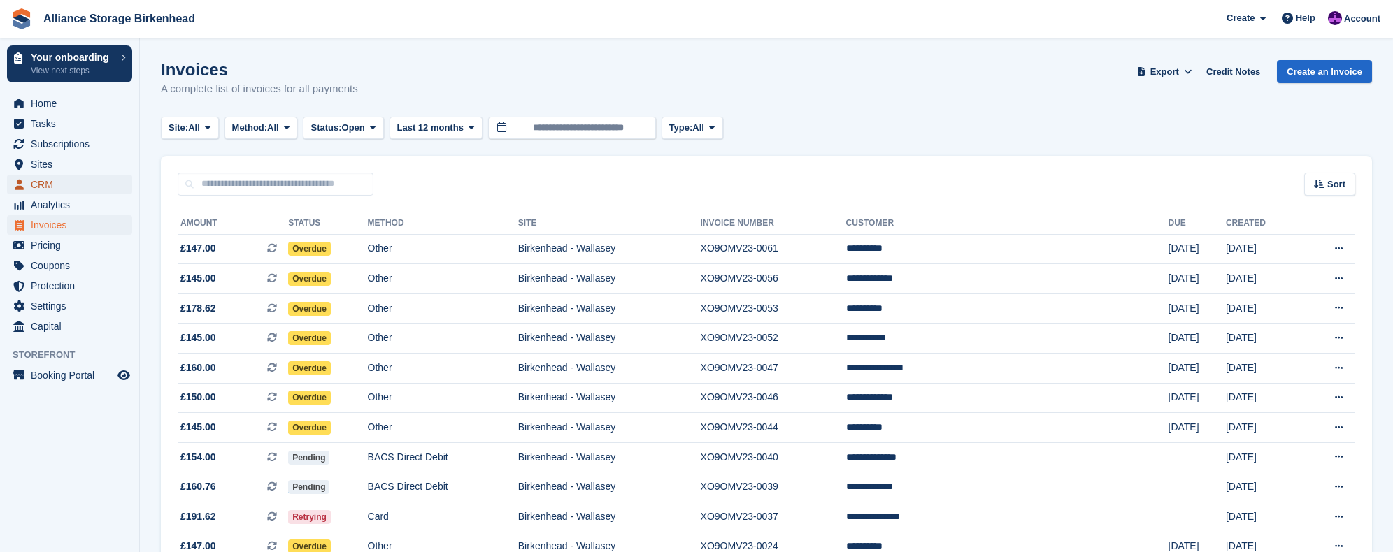
click at [68, 181] on span "CRM" at bounding box center [73, 185] width 84 height 20
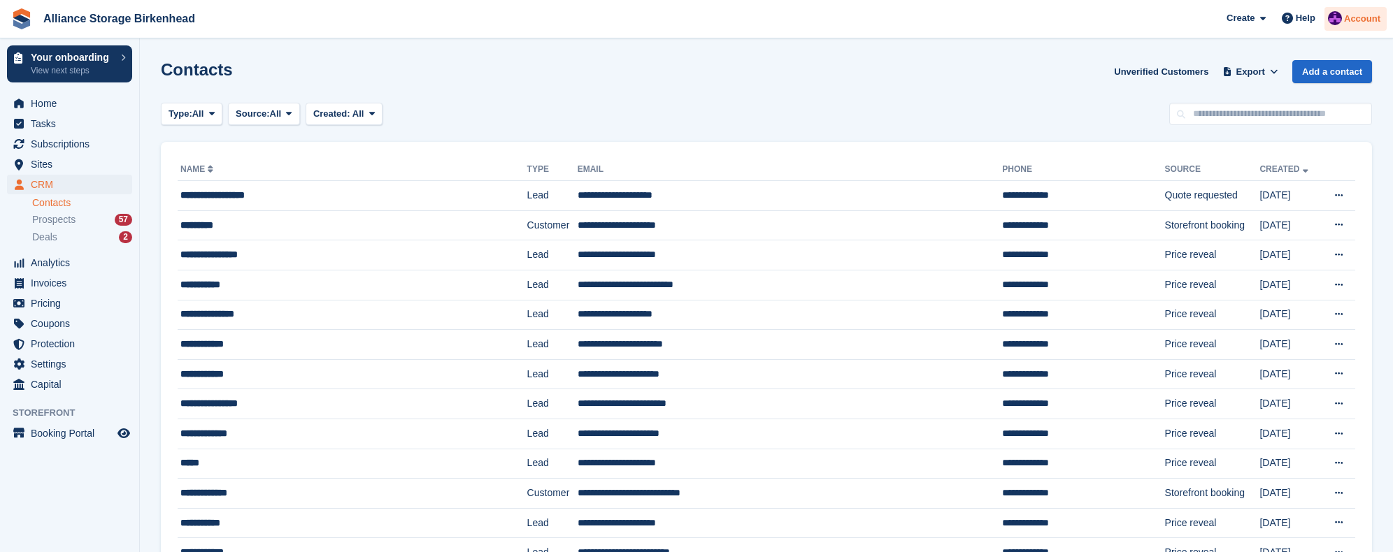
click at [1370, 23] on span "Account" at bounding box center [1362, 19] width 36 height 14
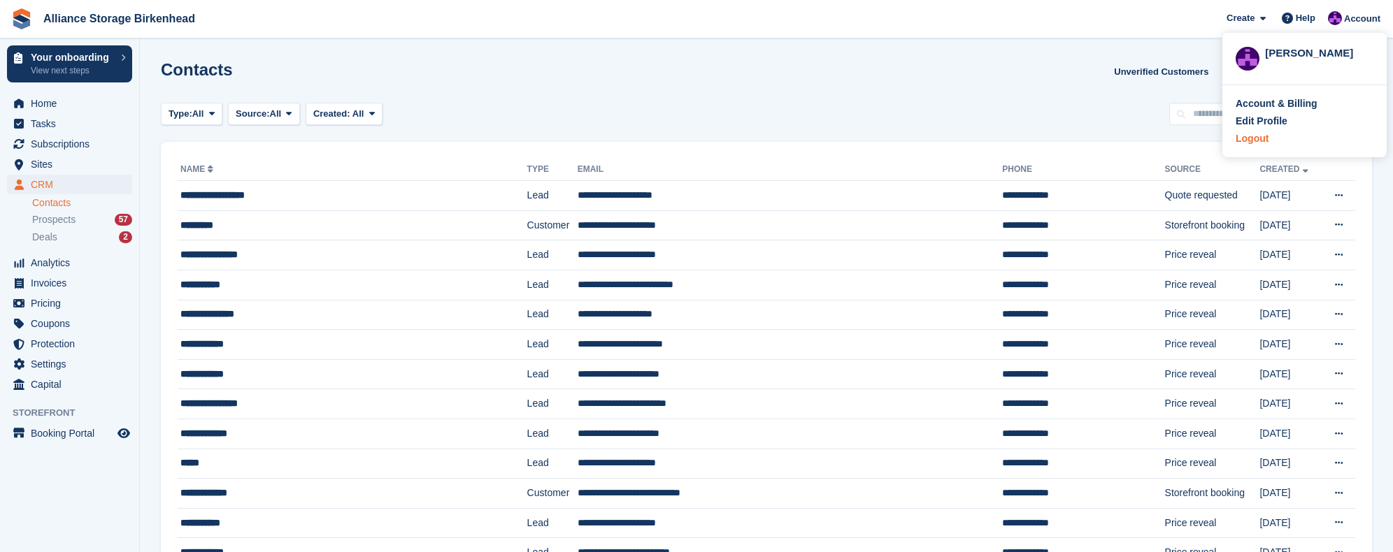
click at [1273, 141] on div "Logout" at bounding box center [1305, 138] width 138 height 15
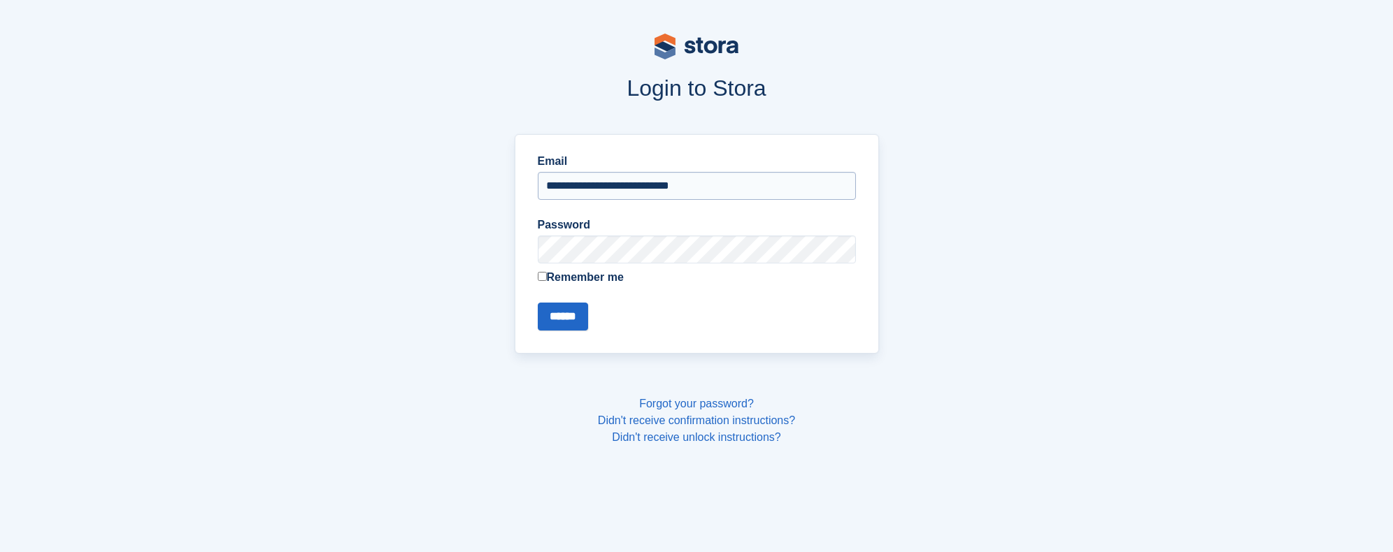
drag, startPoint x: 731, startPoint y: 179, endPoint x: 725, endPoint y: 195, distance: 17.3
click at [731, 180] on input "**********" at bounding box center [697, 186] width 318 height 28
type input "**********"
click at [554, 316] on input "******" at bounding box center [563, 317] width 50 height 28
